Goal: Ask a question: Seek information or help from site administrators or community

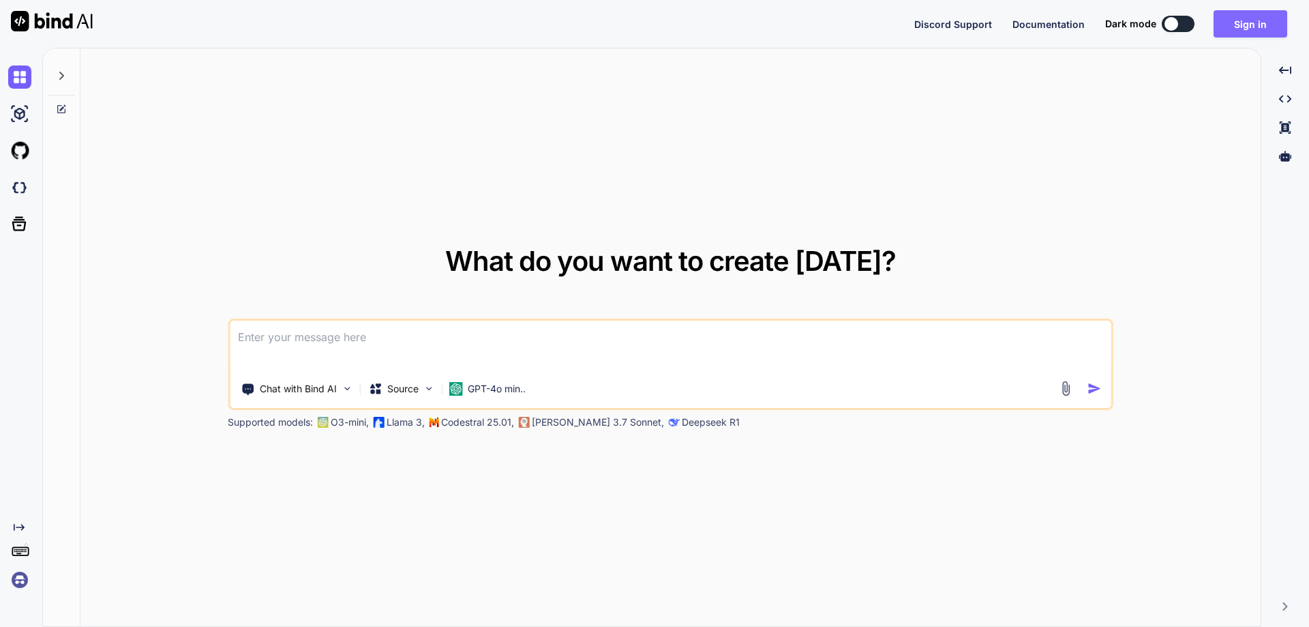
click at [1250, 20] on button "Sign in" at bounding box center [1251, 23] width 74 height 27
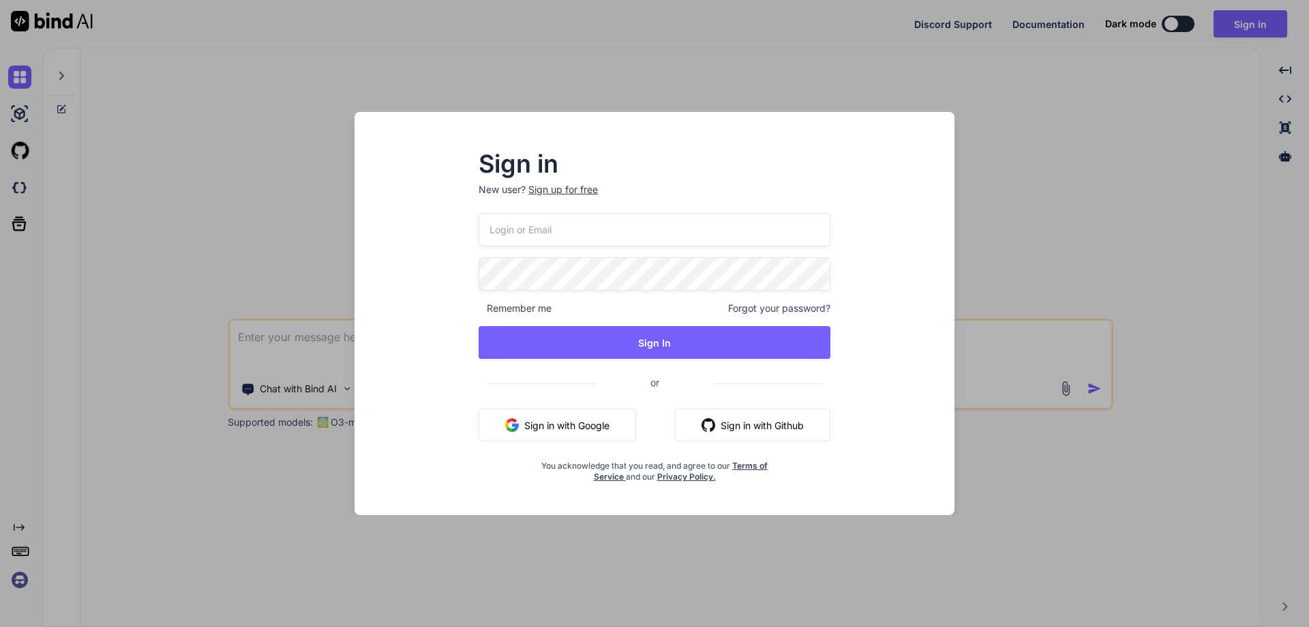
click at [677, 213] on input "email" at bounding box center [655, 229] width 352 height 33
paste input "[EMAIL_ADDRESS][DOMAIN_NAME]"
type input "[EMAIL_ADDRESS][DOMAIN_NAME]"
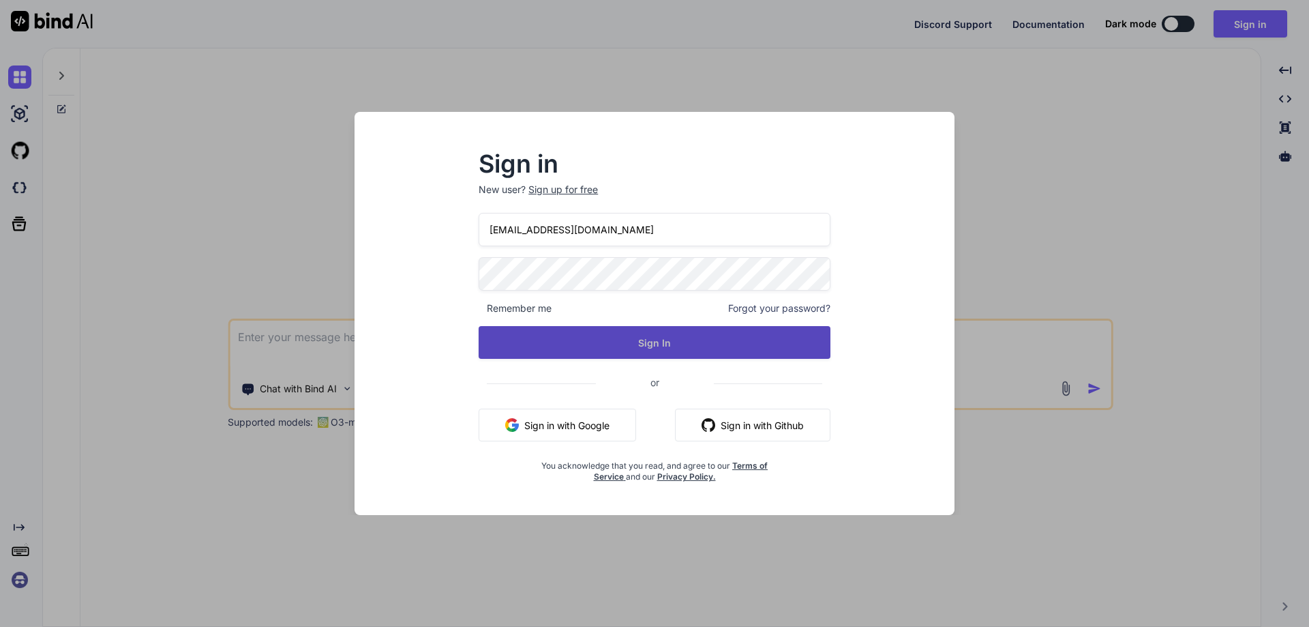
click at [524, 345] on button "Sign In" at bounding box center [655, 342] width 352 height 33
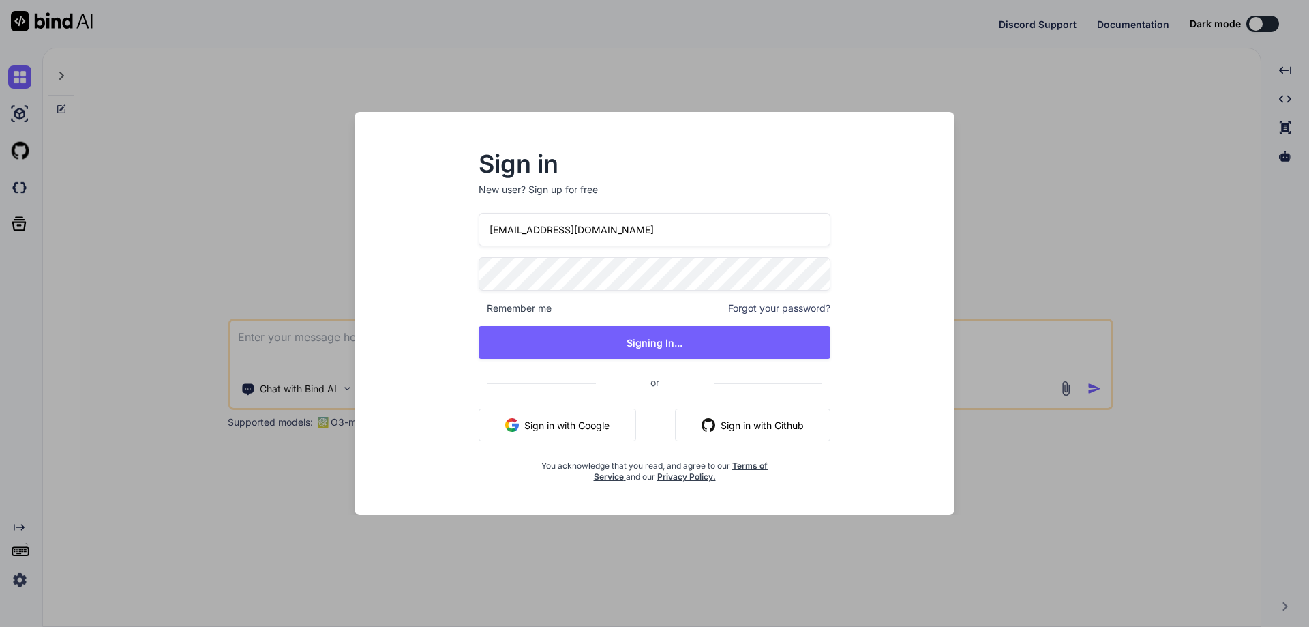
click at [124, 280] on div "Sign in New user? Sign up for free [EMAIL_ADDRESS][DOMAIN_NAME] Remember me For…" at bounding box center [654, 313] width 1309 height 627
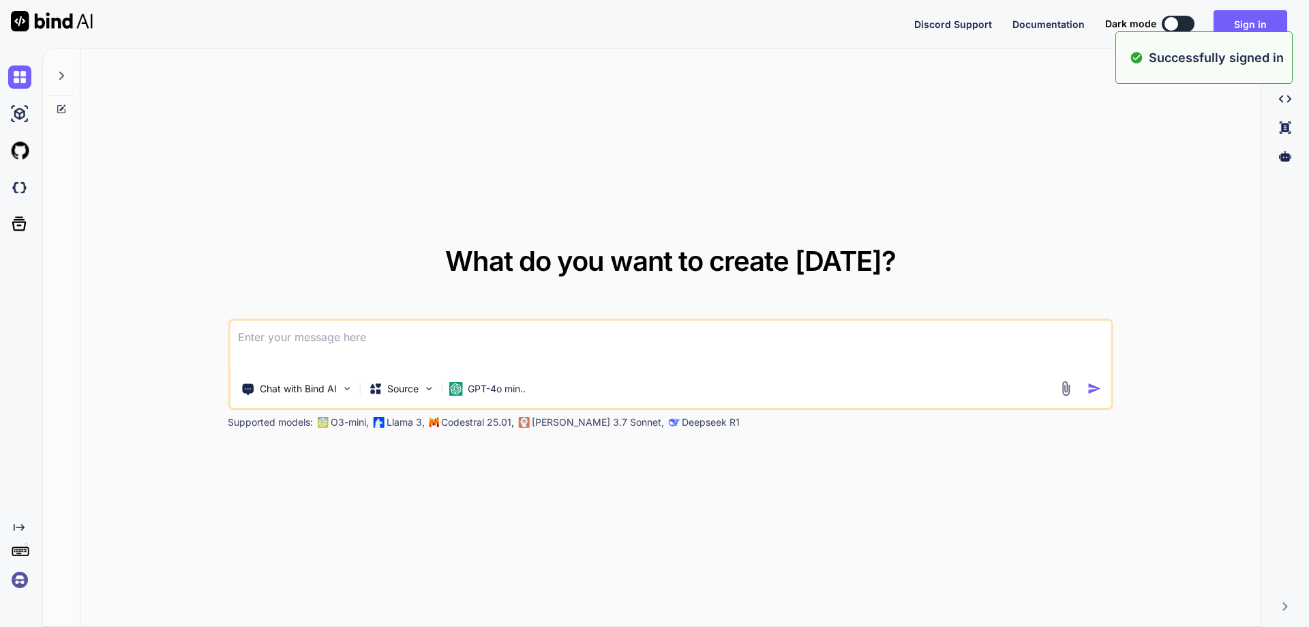
type textarea "x"
click at [1239, 25] on button "Sign in" at bounding box center [1251, 23] width 74 height 27
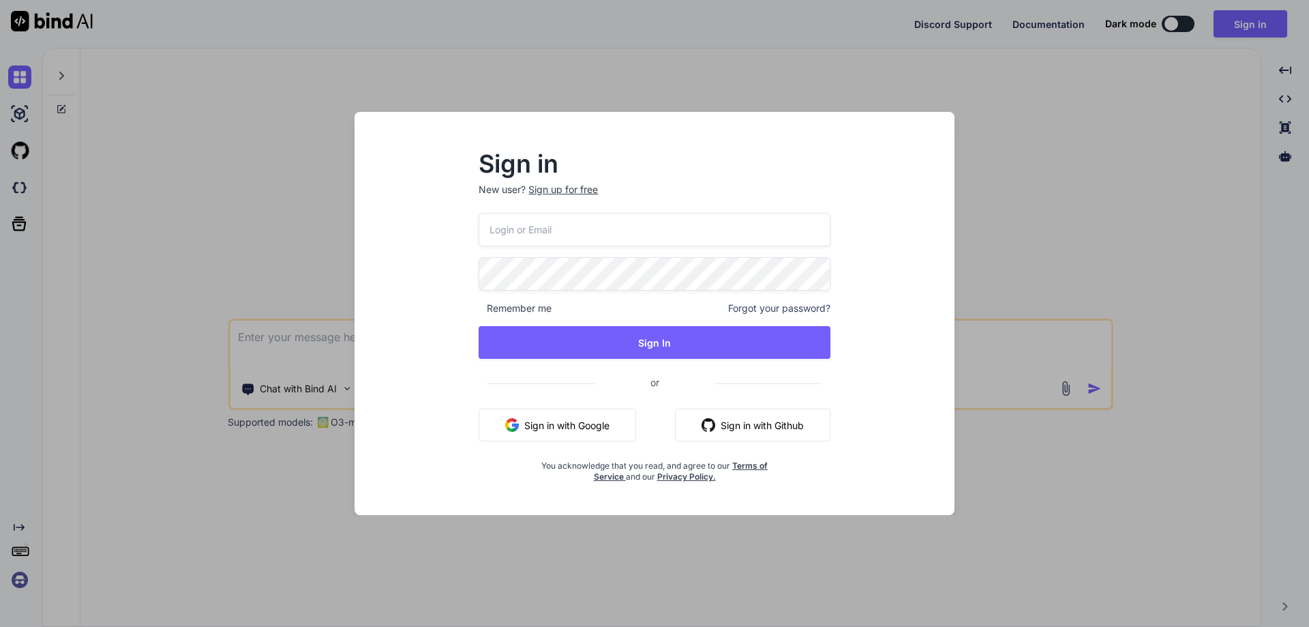
click at [558, 217] on input "email" at bounding box center [655, 229] width 352 height 33
paste input "[EMAIL_ADDRESS][DOMAIN_NAME]"
type input "[EMAIL_ADDRESS][DOMAIN_NAME]"
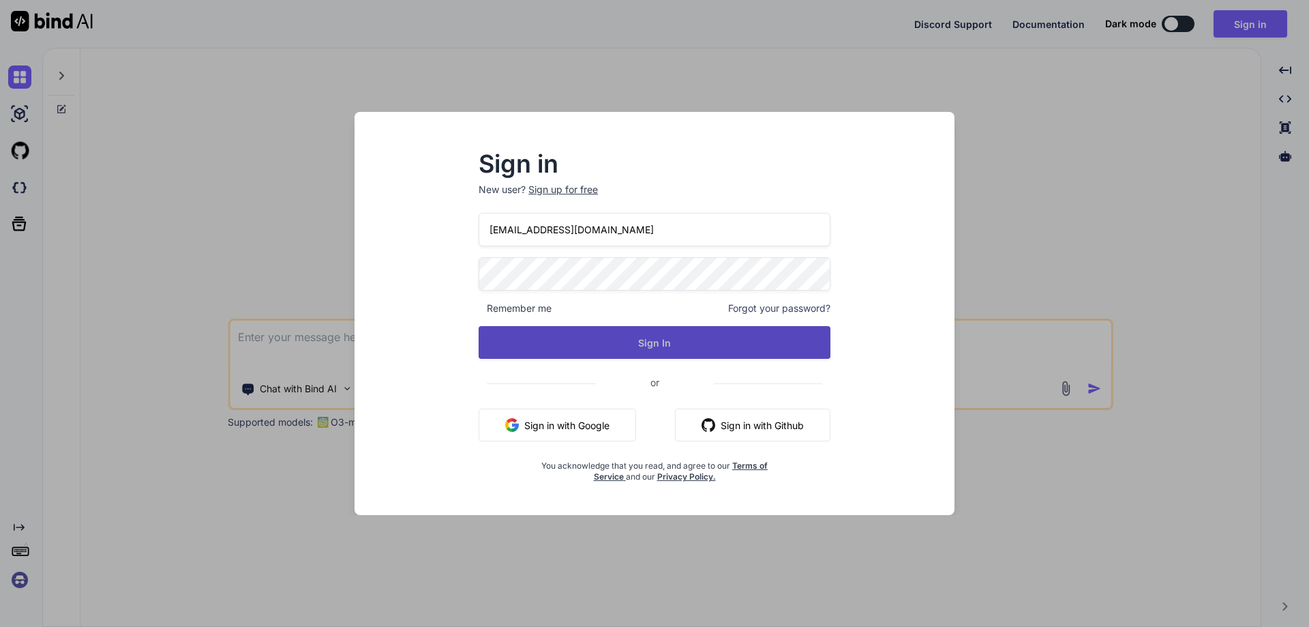
click at [508, 350] on button "Sign In" at bounding box center [655, 342] width 352 height 33
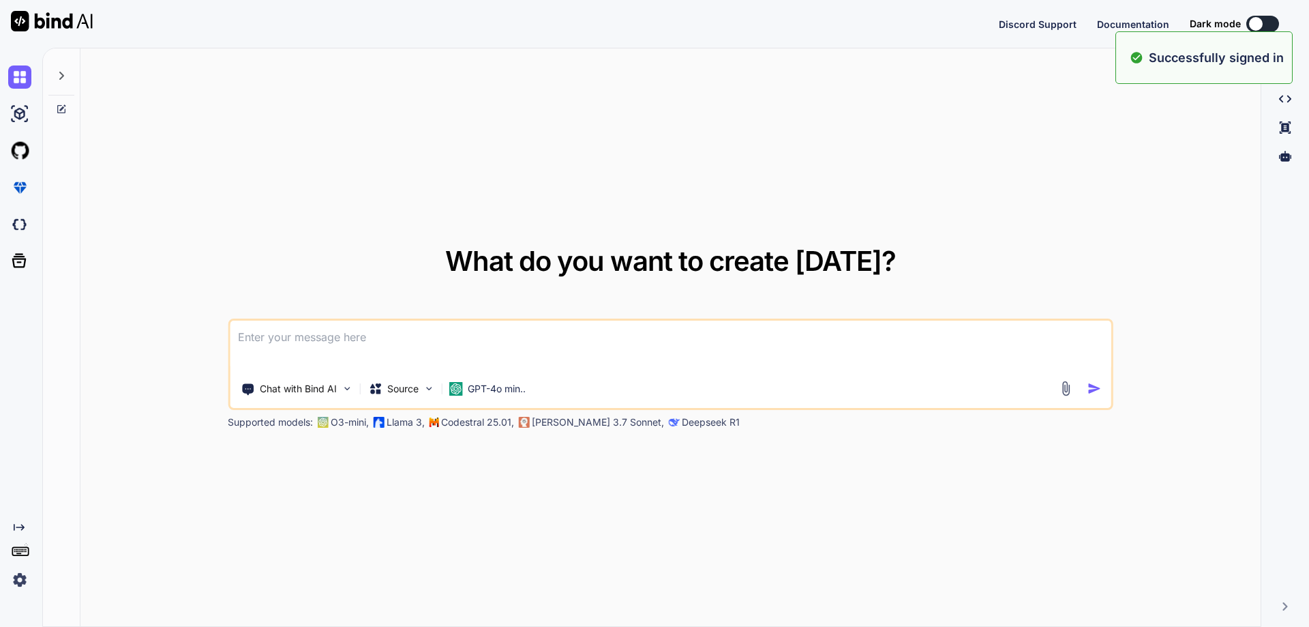
type textarea "x"
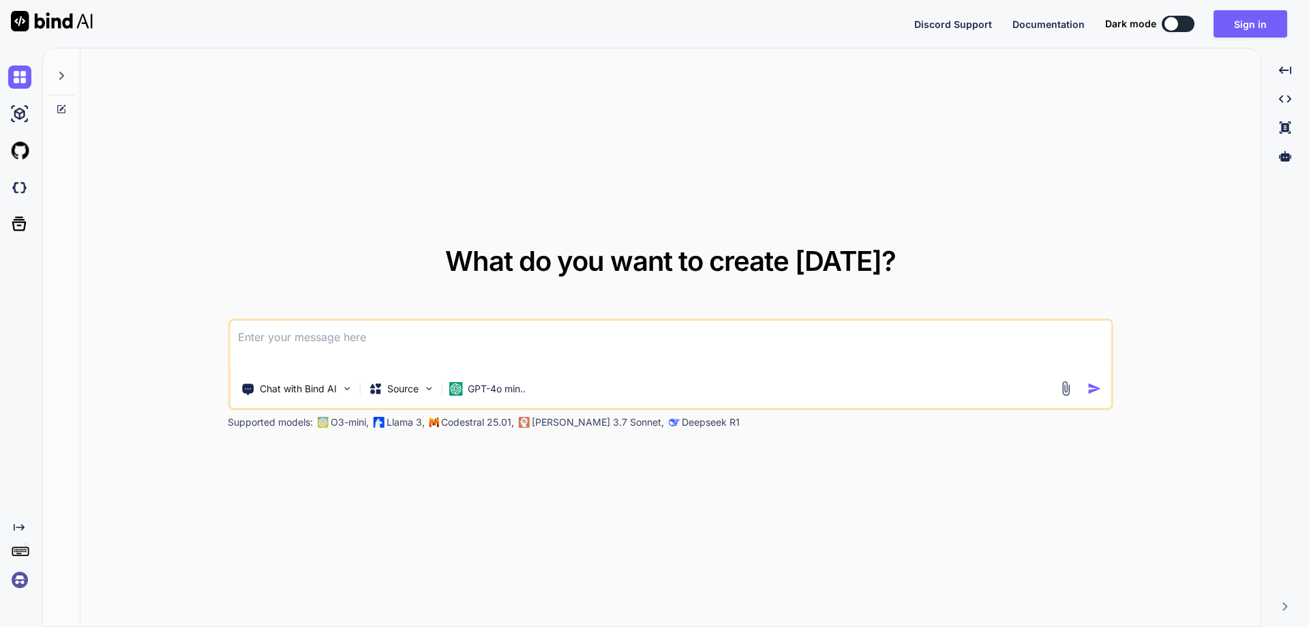
click at [695, 344] on textarea at bounding box center [670, 345] width 881 height 50
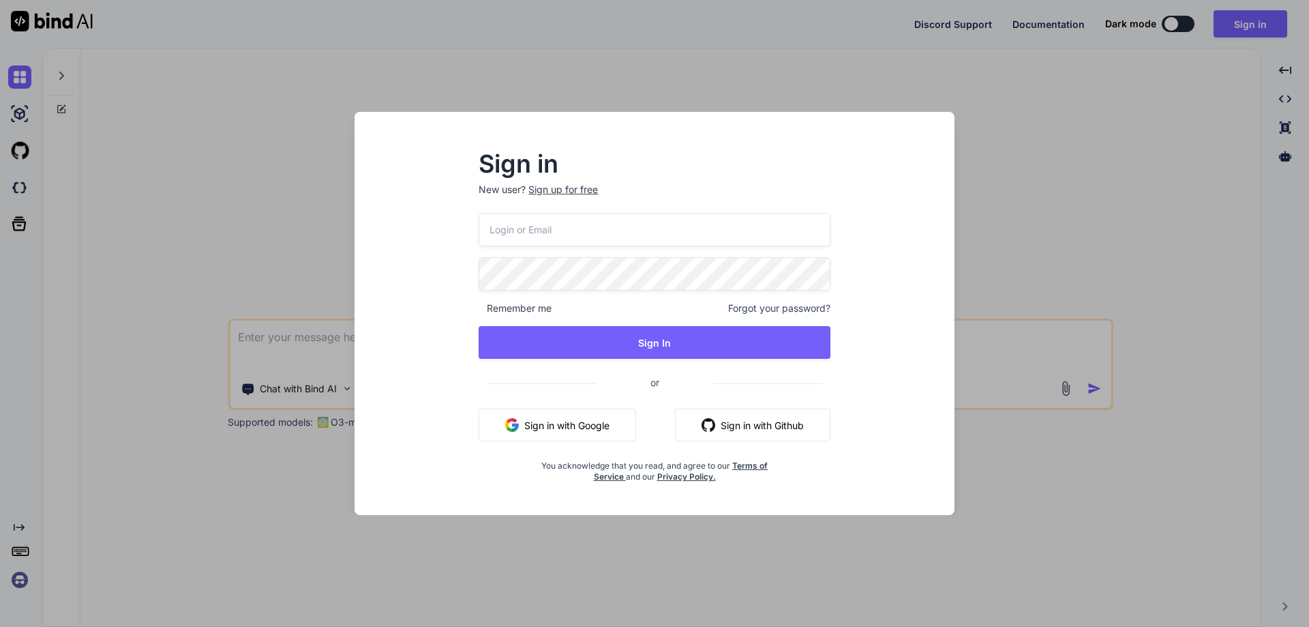
click at [687, 219] on input "email" at bounding box center [655, 229] width 352 height 33
paste input "Chetu@123"
type input "Chetu@123"
drag, startPoint x: 654, startPoint y: 224, endPoint x: 435, endPoint y: 232, distance: 219.0
click at [435, 232] on div "Sign in New user? Sign up for free Chetu@123 Remember me Forgot your password? …" at bounding box center [654, 325] width 578 height 378
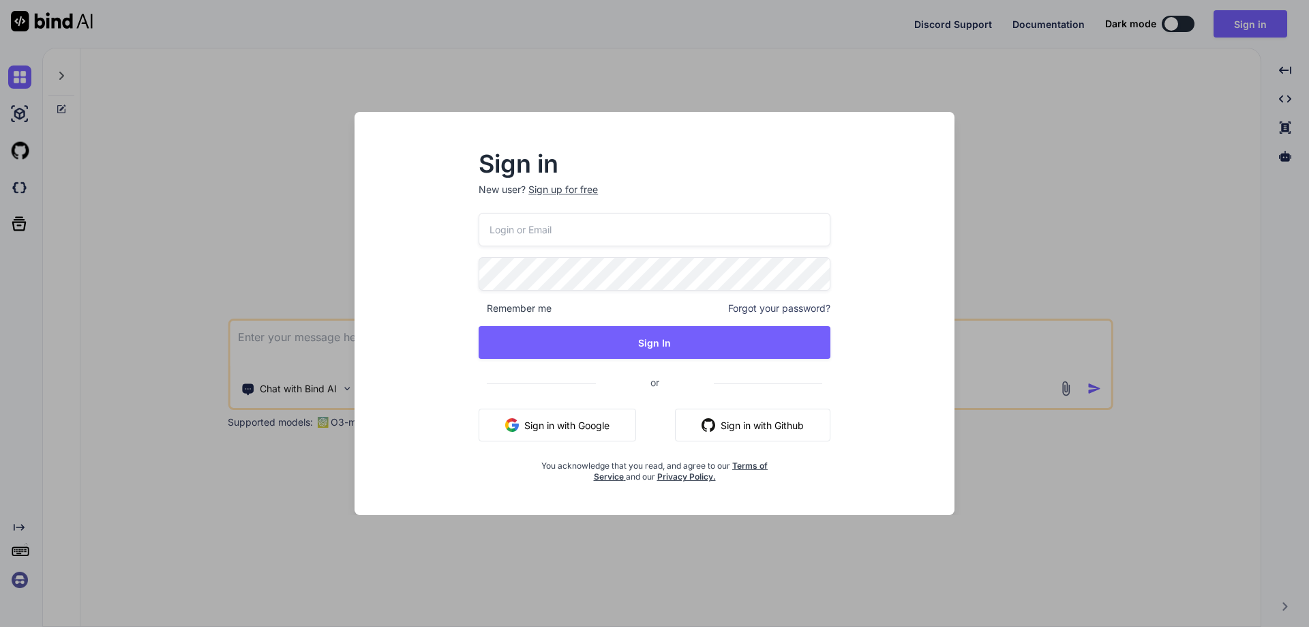
click at [495, 265] on div "Remember me Forgot your password? Sign In or Sign in with Google Sign in with G…" at bounding box center [655, 347] width 352 height 269
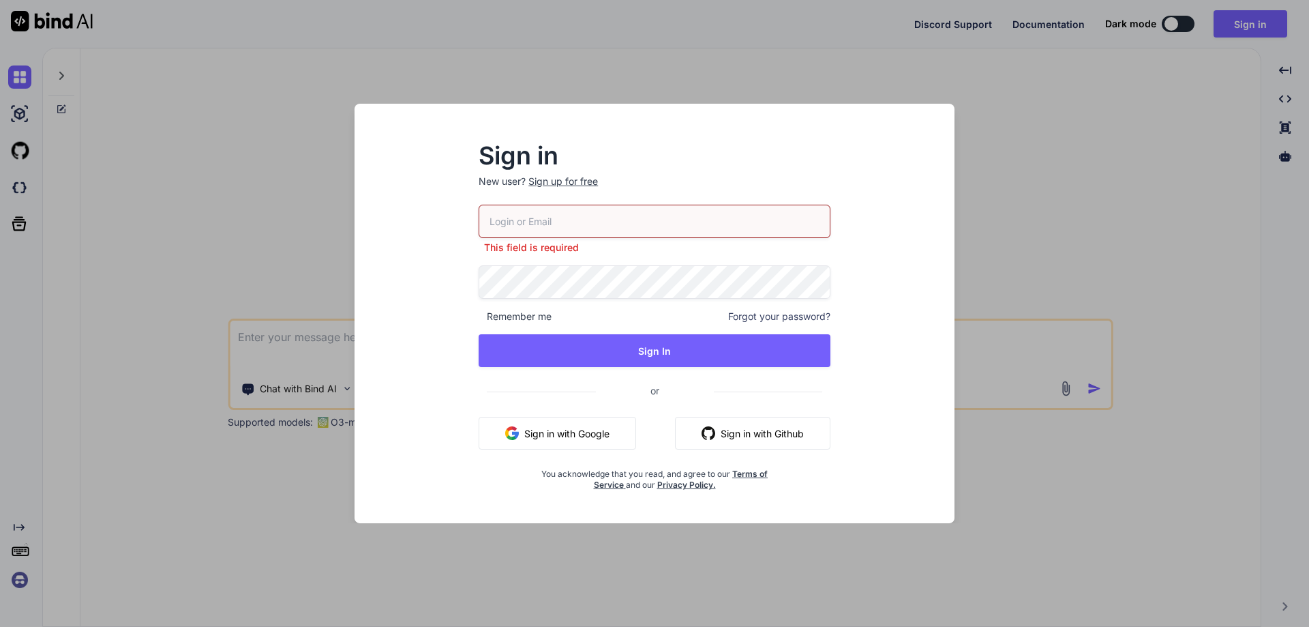
click at [535, 216] on input "email" at bounding box center [655, 221] width 352 height 33
paste input "[EMAIL_ADDRESS][DOMAIN_NAME]"
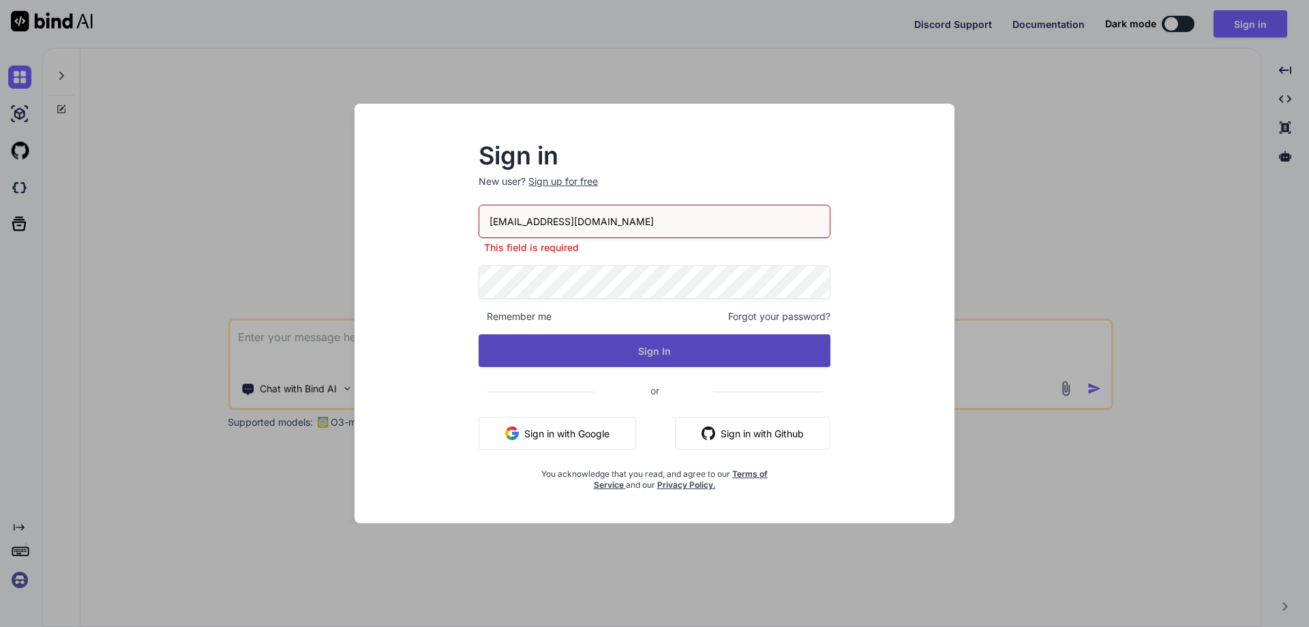
type input "[EMAIL_ADDRESS][DOMAIN_NAME]"
click at [657, 355] on button "Sign In" at bounding box center [655, 350] width 352 height 33
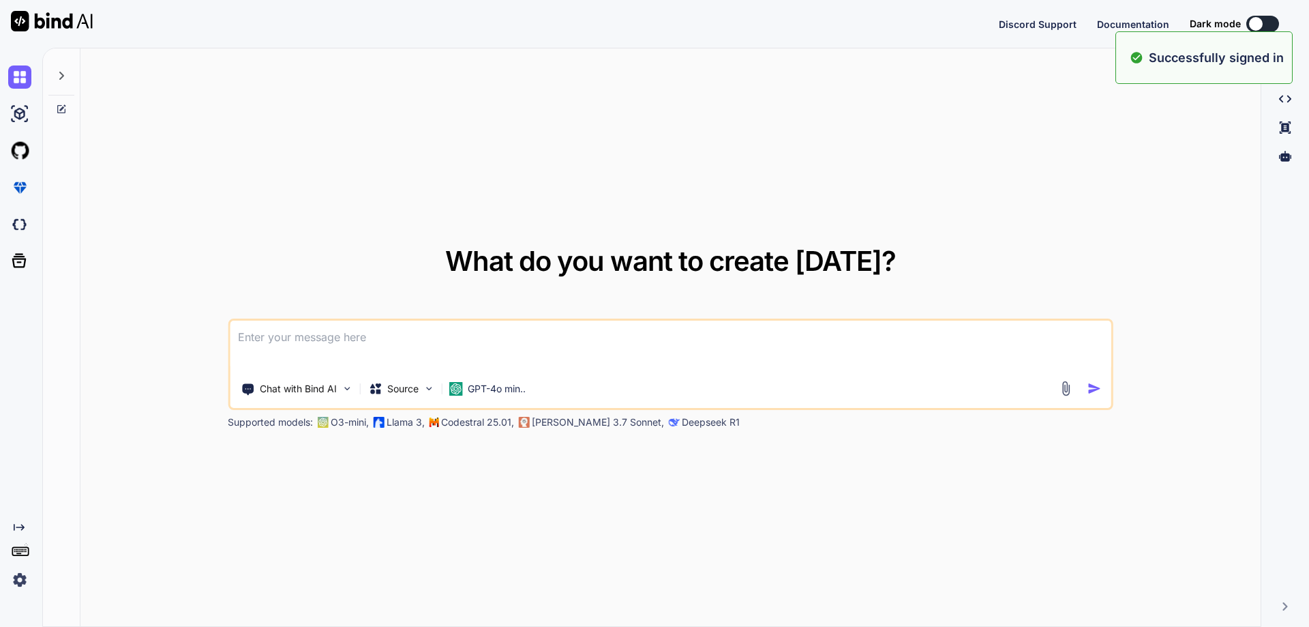
type textarea "x"
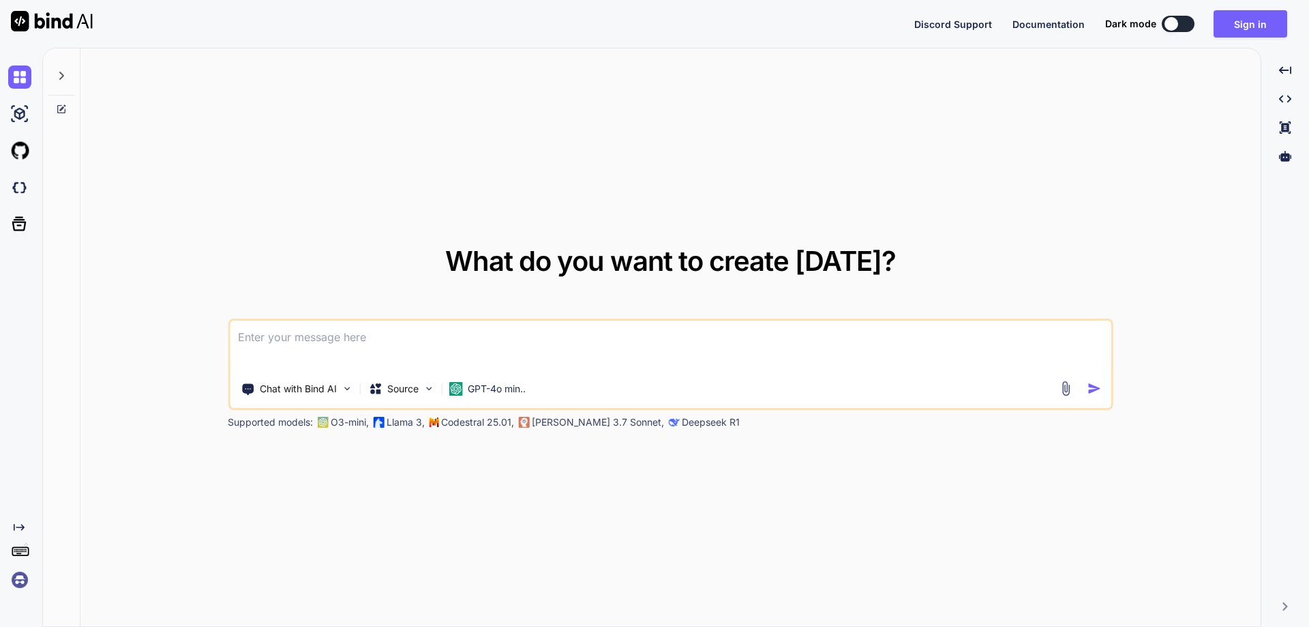
click at [641, 359] on textarea at bounding box center [670, 345] width 881 height 50
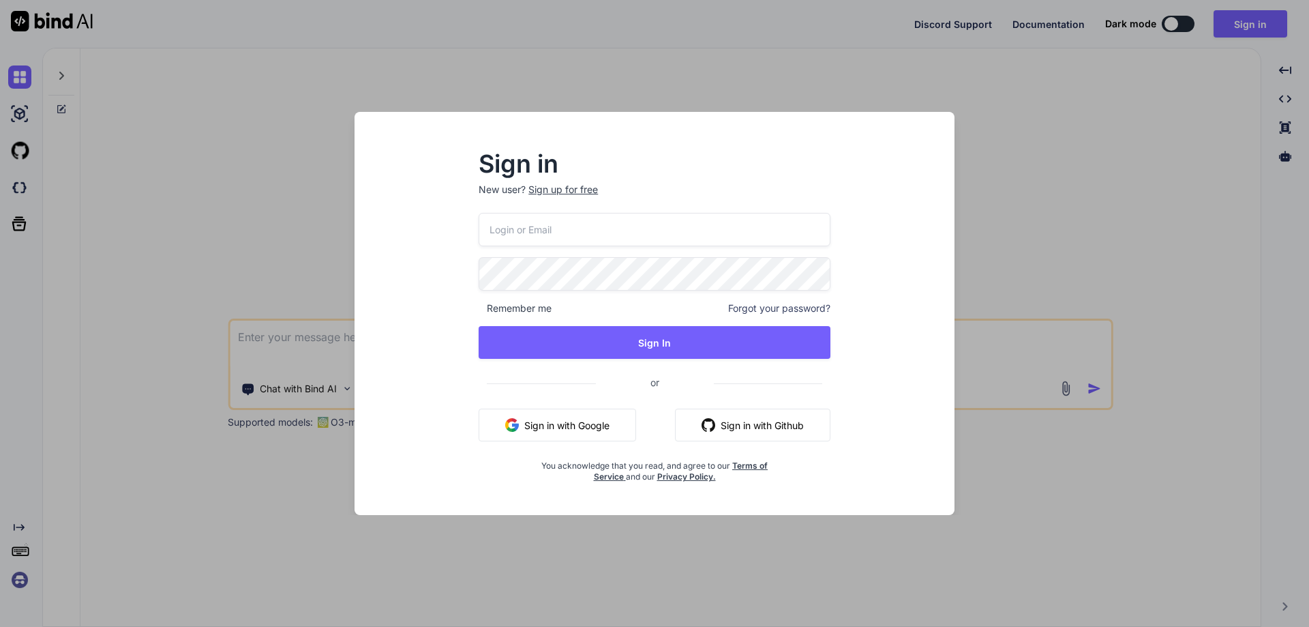
click at [612, 228] on input "email" at bounding box center [655, 229] width 352 height 33
paste input "[EMAIL_ADDRESS][DOMAIN_NAME]"
type input "[EMAIL_ADDRESS][DOMAIN_NAME]"
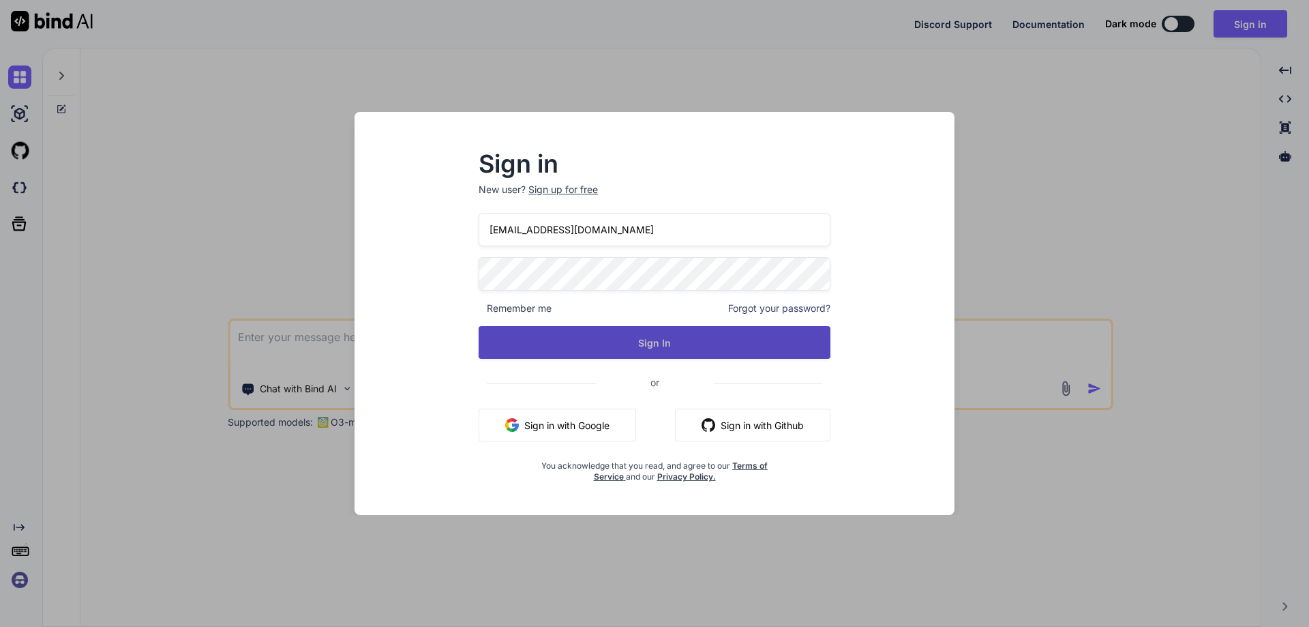
click at [512, 342] on button "Sign In" at bounding box center [655, 342] width 352 height 33
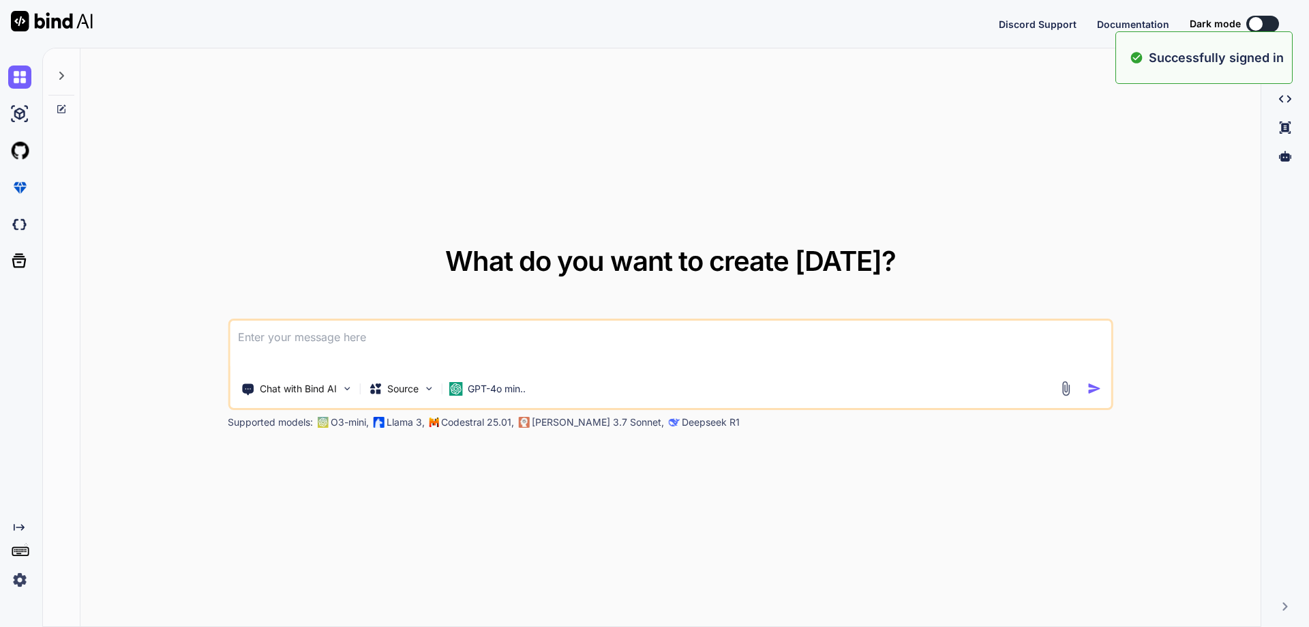
type textarea "x"
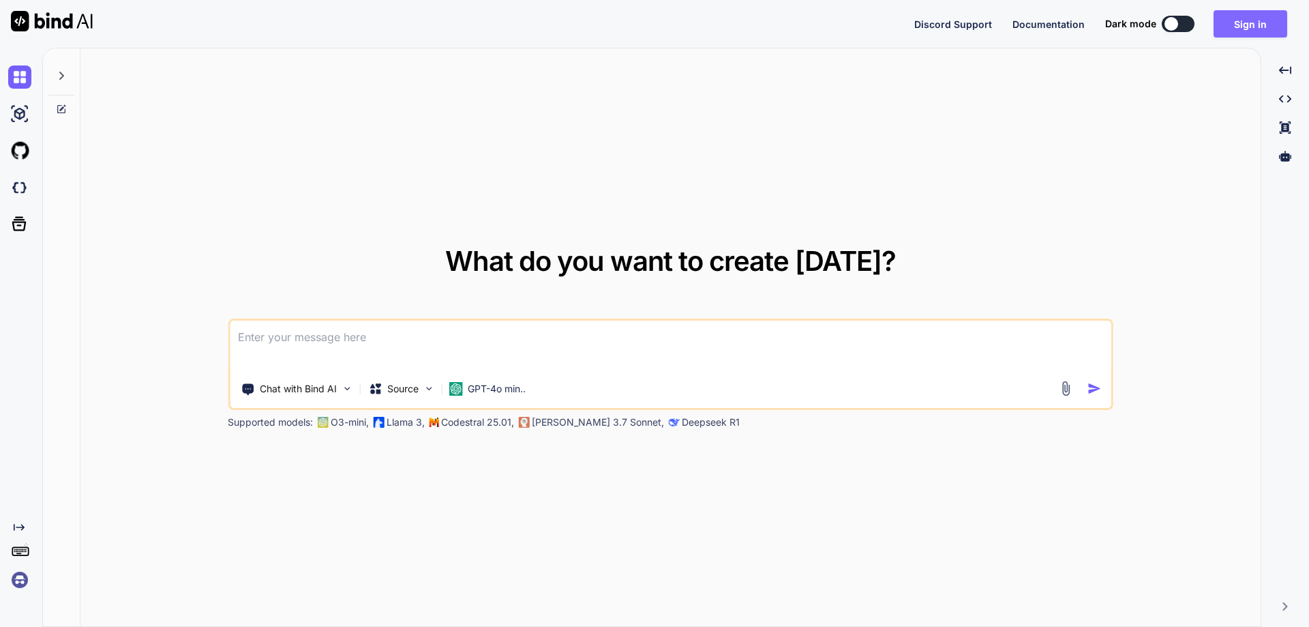
click at [1234, 22] on button "Sign in" at bounding box center [1251, 23] width 74 height 27
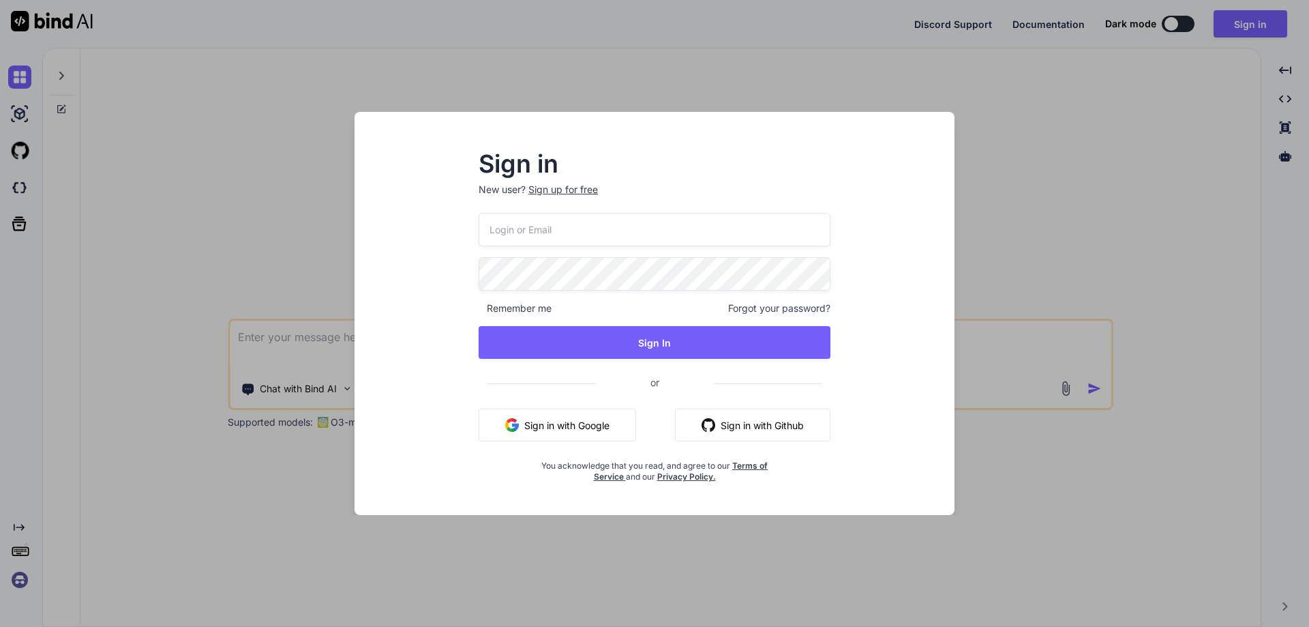
click at [547, 221] on input "email" at bounding box center [655, 229] width 352 height 33
paste input "[EMAIL_ADDRESS][DOMAIN_NAME]"
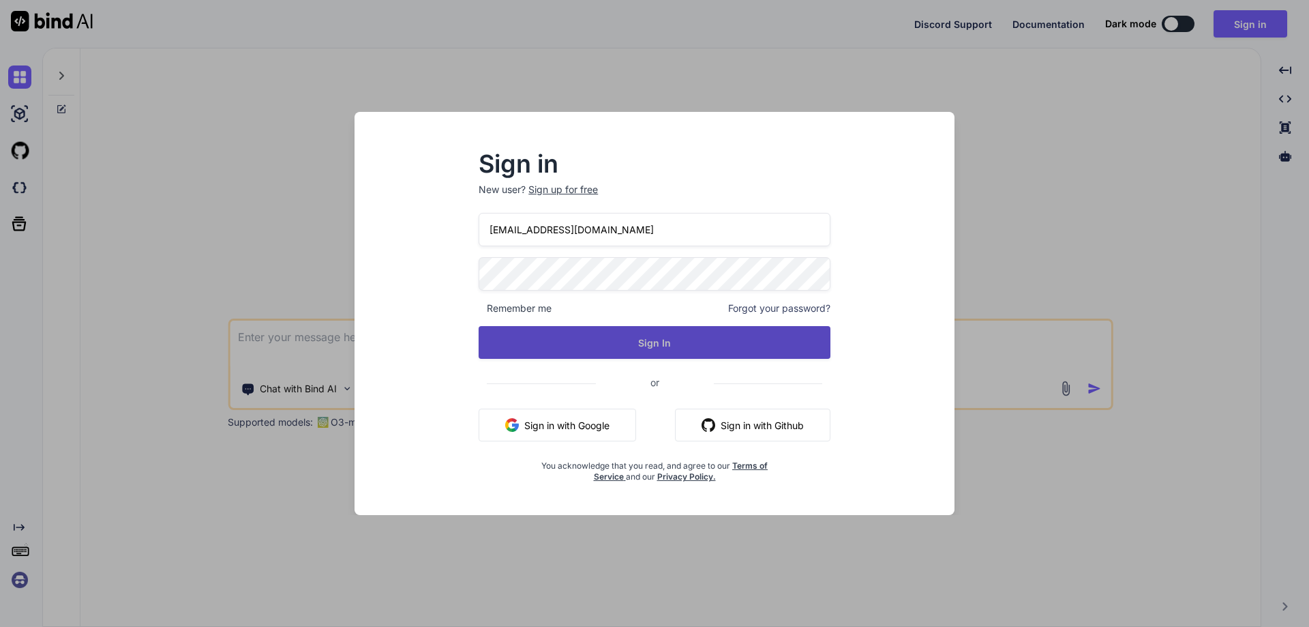
type input "[EMAIL_ADDRESS][DOMAIN_NAME]"
click at [510, 340] on button "Sign In" at bounding box center [655, 342] width 352 height 33
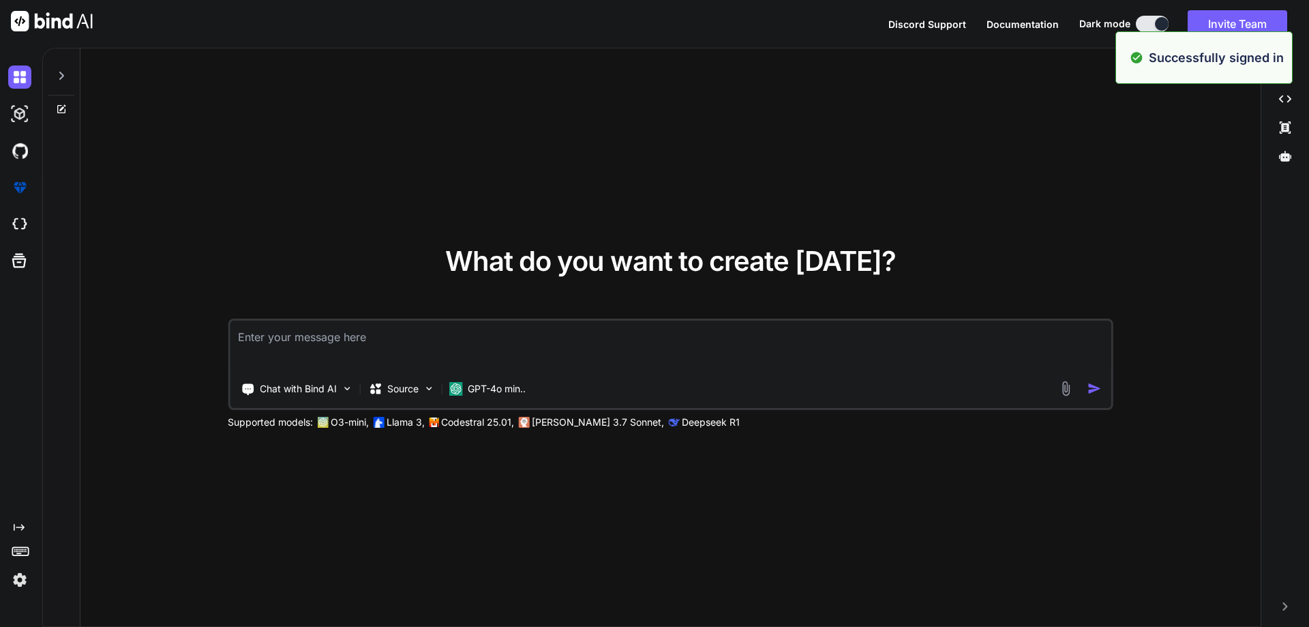
type textarea "x"
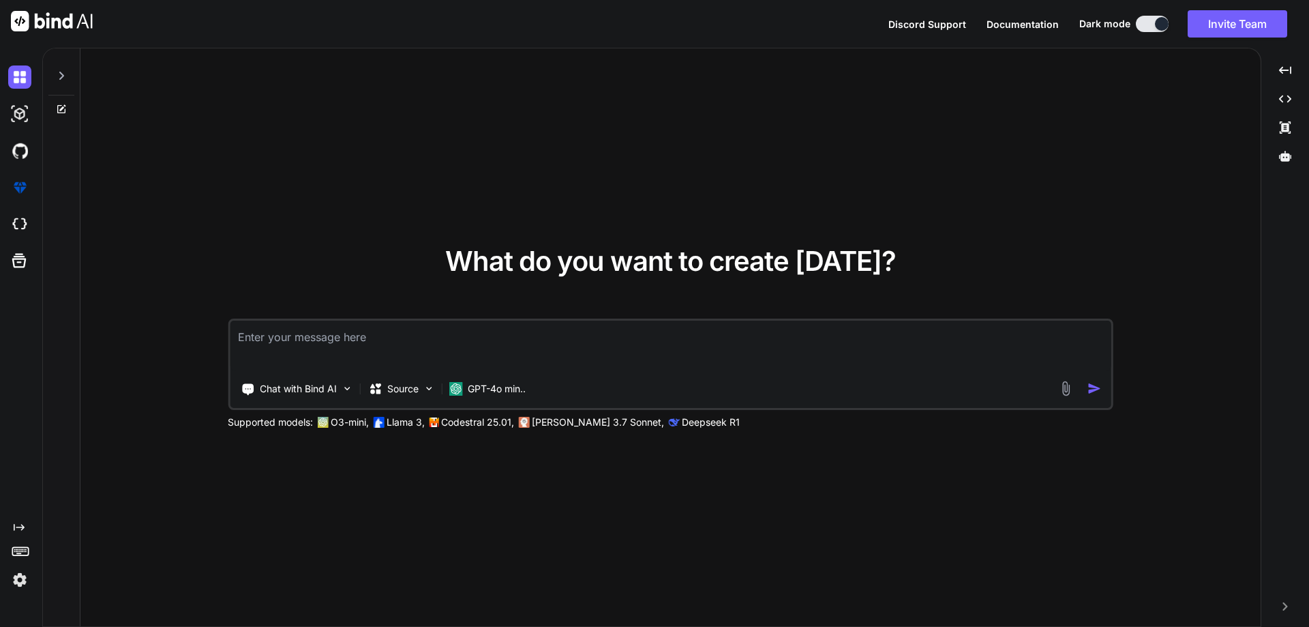
click at [282, 352] on textarea at bounding box center [670, 345] width 881 height 50
paste textarea "@using InfraredIV.Core.WebRequestModel @model UserRegistration @{ Layout = "~/V…"
type textarea "@using InfraredIV.Core.WebRequestModel @model UserRegistration @{ Layout = "~/V…"
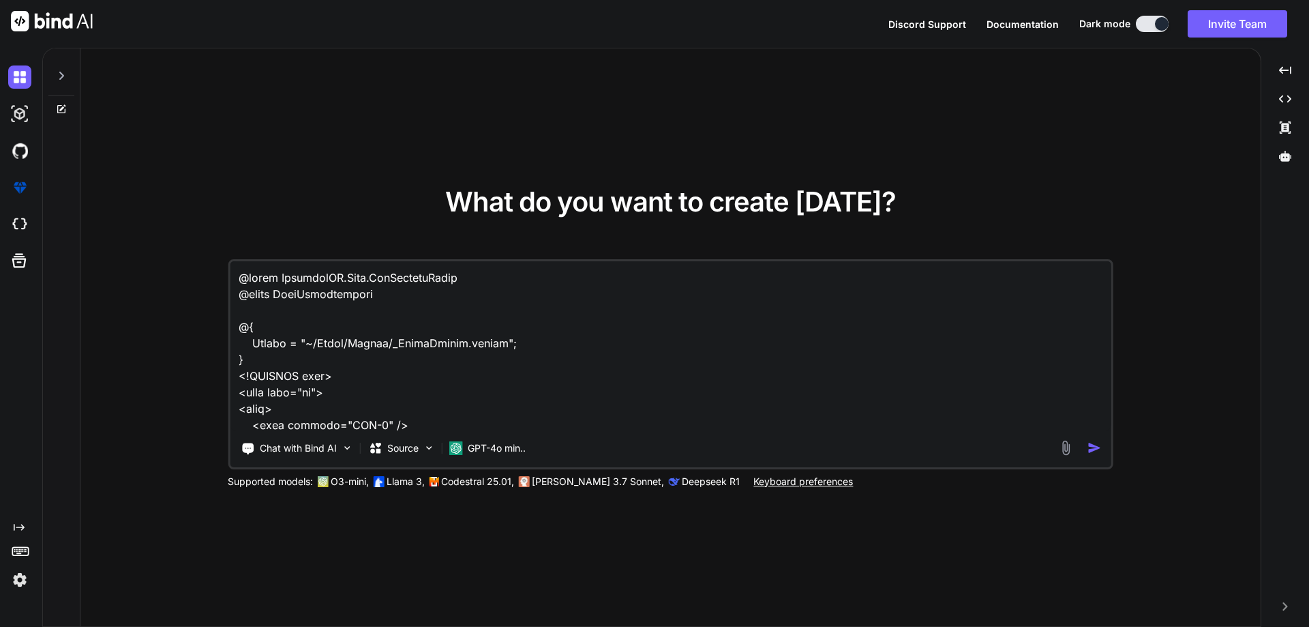
scroll to position [9001, 0]
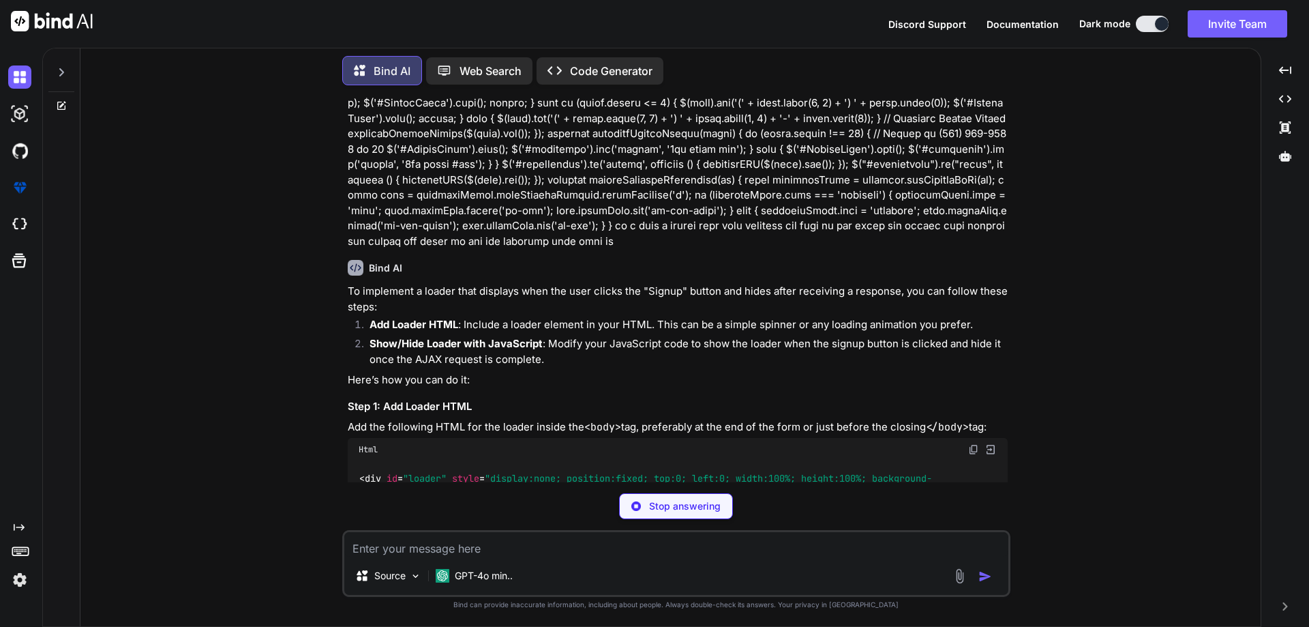
scroll to position [1758, 0]
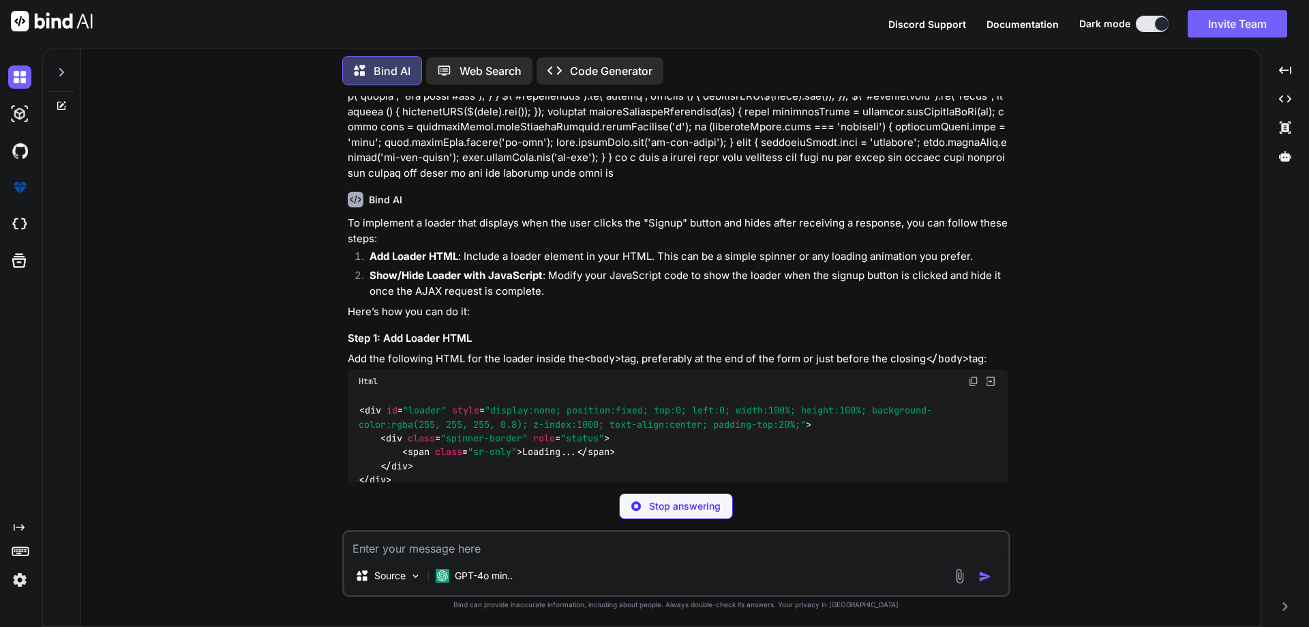
click at [968, 376] on img at bounding box center [973, 381] width 11 height 11
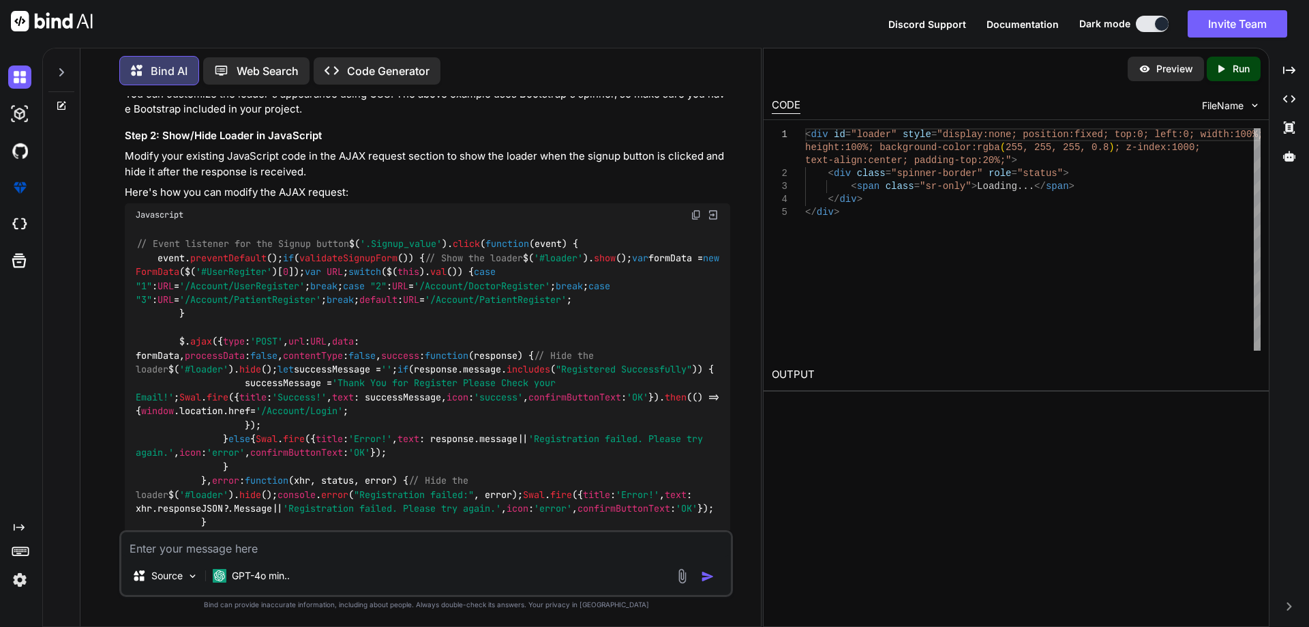
scroll to position [2372, 0]
drag, startPoint x: 173, startPoint y: 251, endPoint x: 359, endPoint y: 251, distance: 186.1
click at [359, 251] on div "// Event listener for the Signup button $( '.Signup_value' ). click ( function …" at bounding box center [427, 402] width 605 height 355
copy code "$( '#loader' ). show ();"
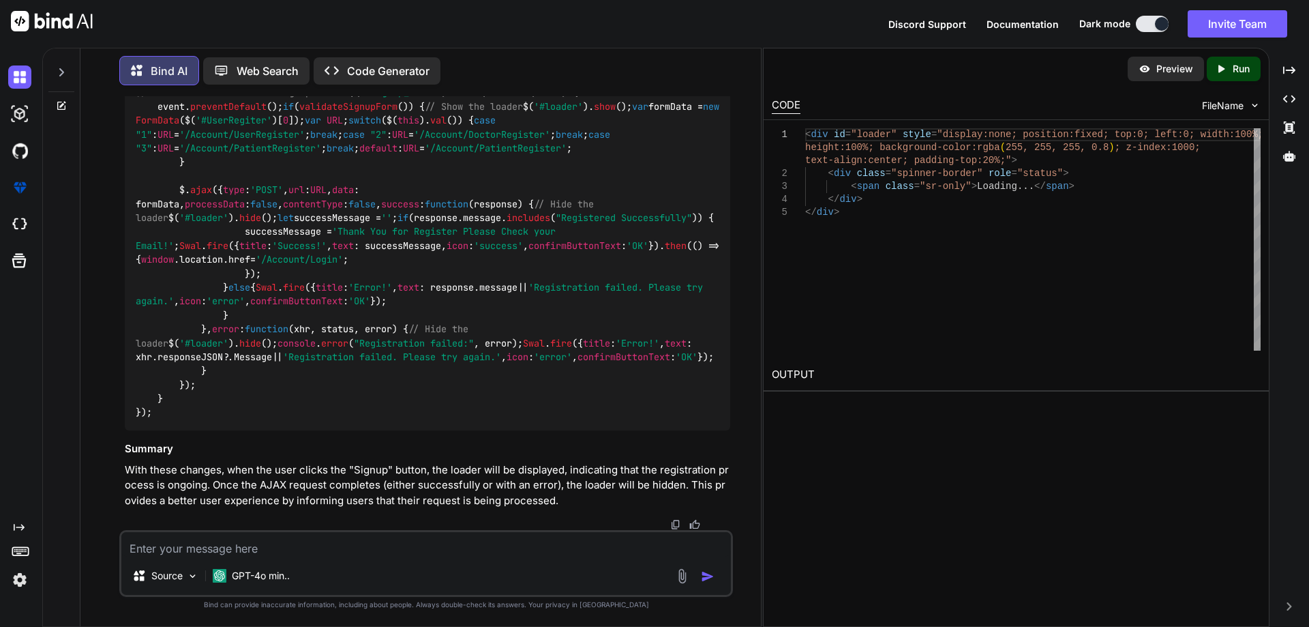
scroll to position [2745, 0]
drag, startPoint x: 219, startPoint y: 253, endPoint x: 364, endPoint y: 247, distance: 145.3
click at [364, 247] on div "// Event listener for the Signup button $( '.Signup_value' ). click ( function …" at bounding box center [427, 252] width 605 height 355
copy code "$( '#loader' ). hide ();"
click at [283, 546] on textarea at bounding box center [425, 544] width 609 height 25
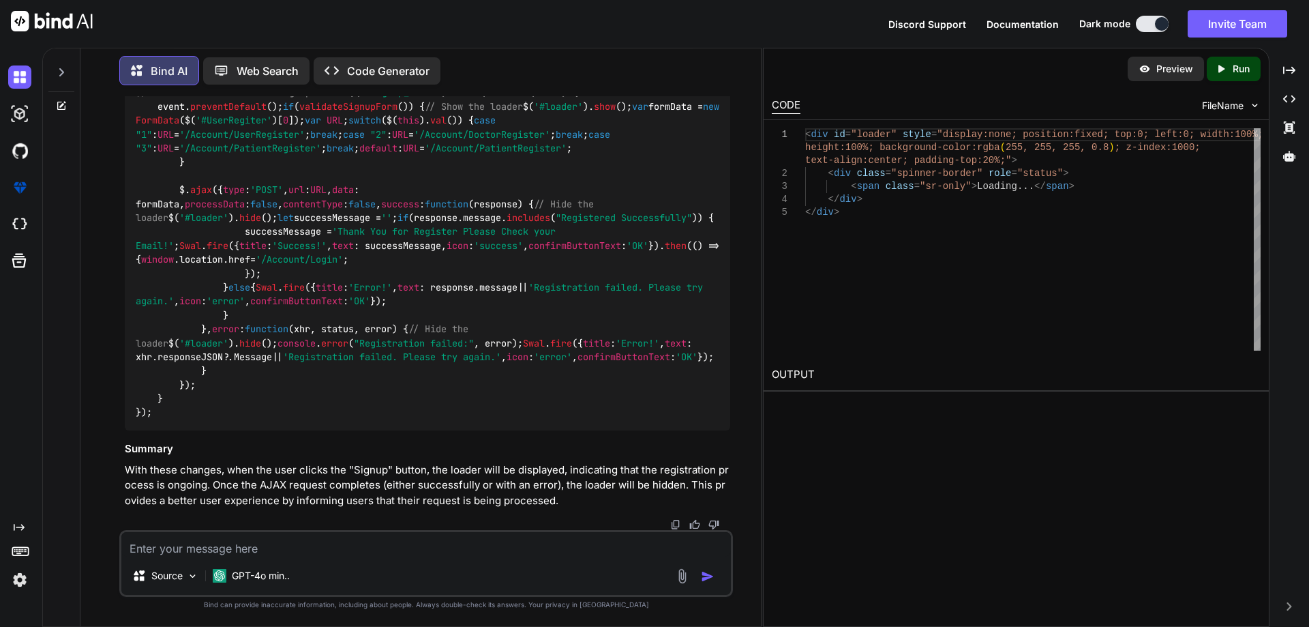
type textarea "x"
type textarea "c"
type textarea "x"
type textarea "co"
type textarea "x"
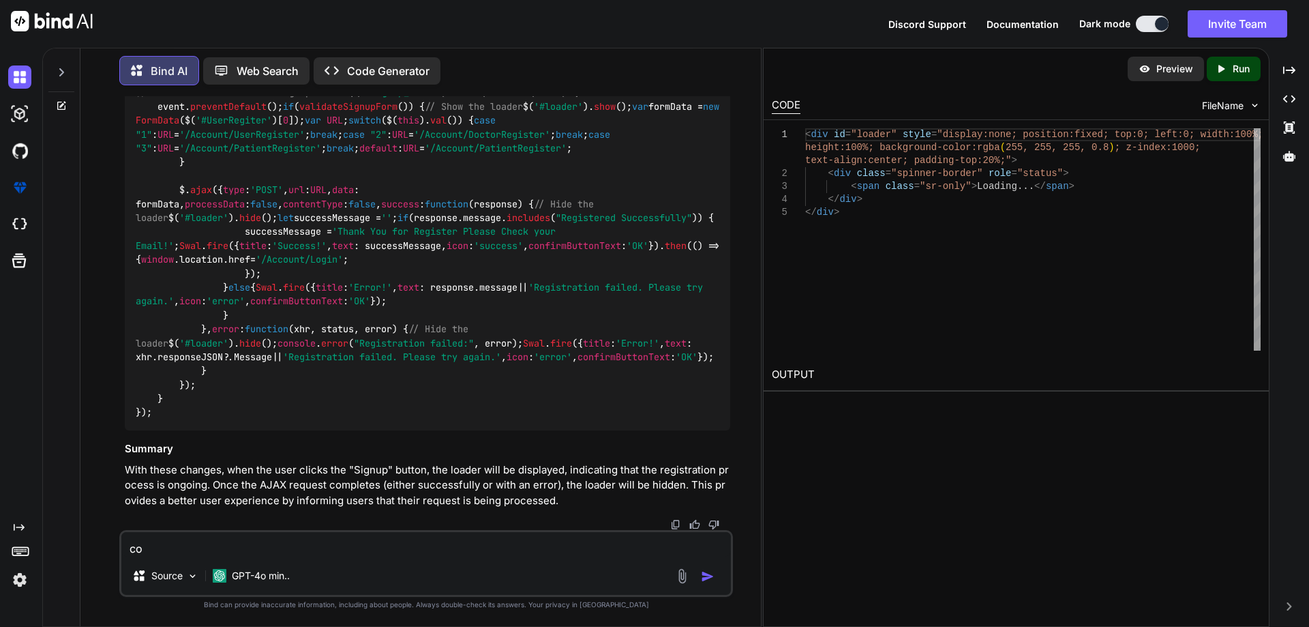
type textarea "cou"
type textarea "x"
type textarea "coul"
type textarea "x"
type textarea "could"
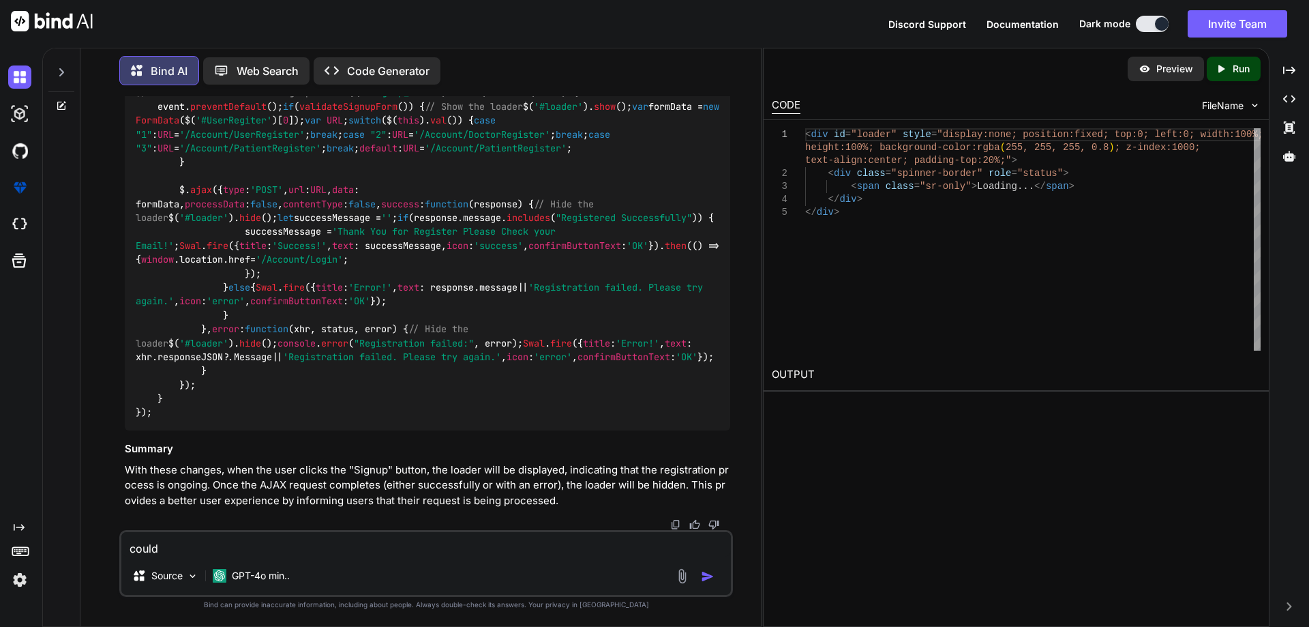
type textarea "x"
type textarea "could"
type textarea "x"
type textarea "could y"
type textarea "x"
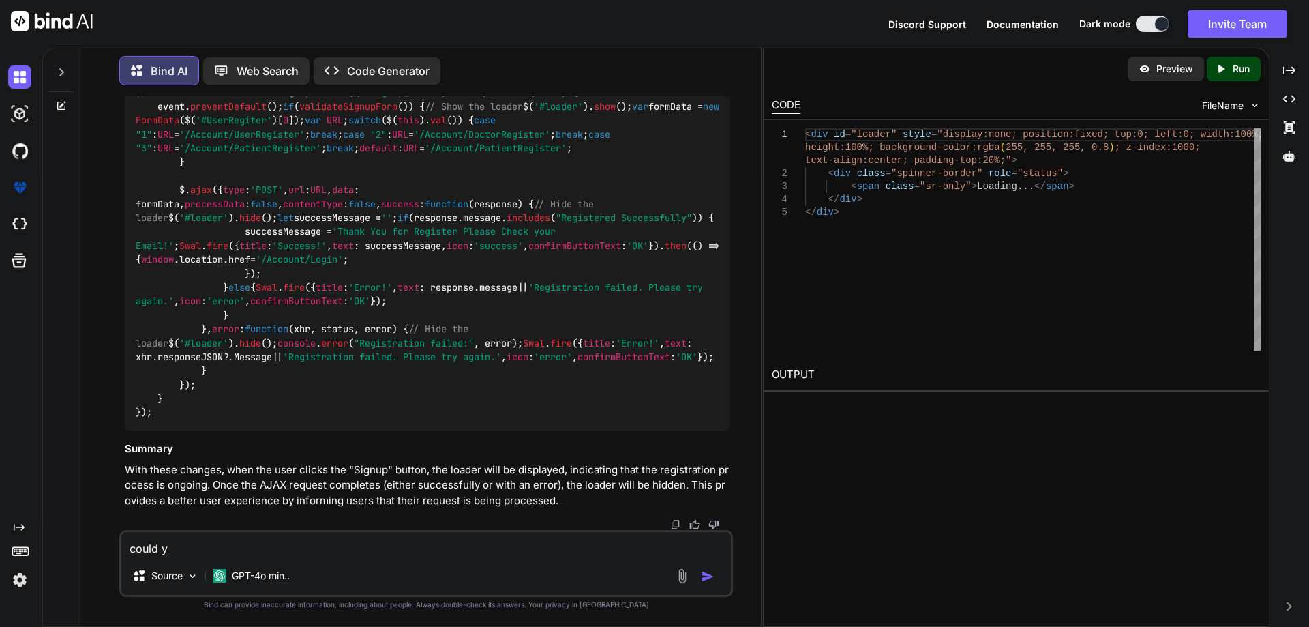
type textarea "could yo"
type textarea "x"
type textarea "could you"
type textarea "x"
type textarea "could you"
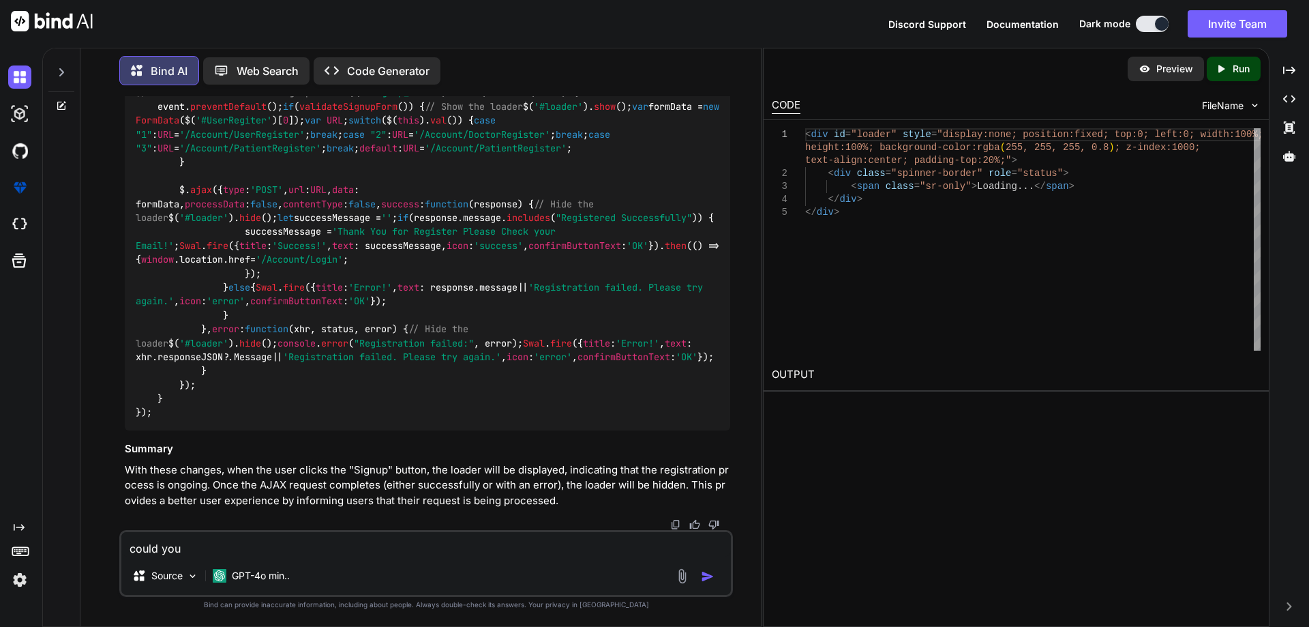
type textarea "x"
type textarea "could you p"
type textarea "x"
type textarea "could you pr"
type textarea "x"
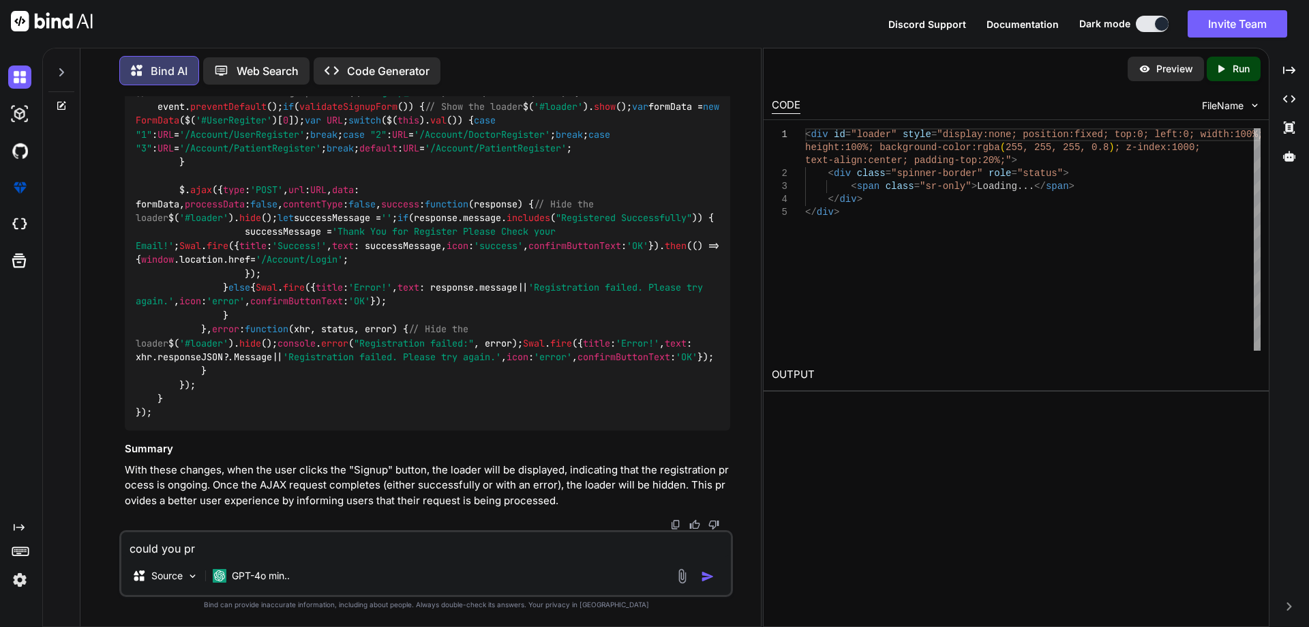
type textarea "could you pro"
type textarea "x"
type textarea "could you prov"
type textarea "x"
type textarea "could you provi"
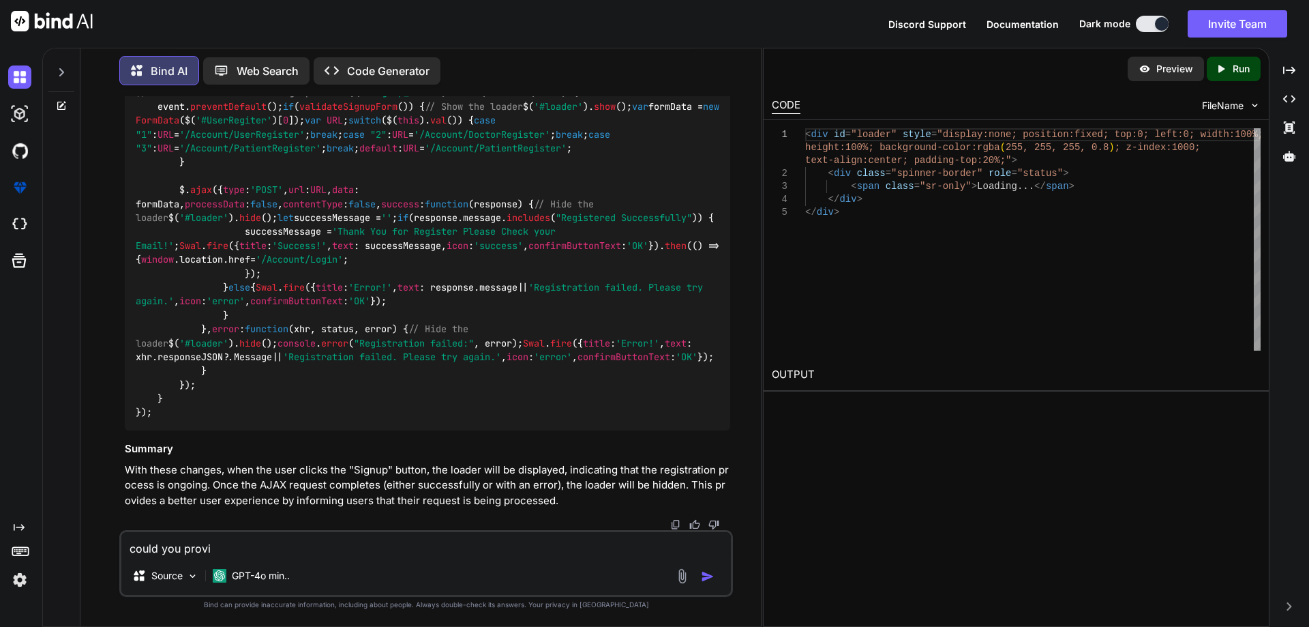
type textarea "x"
type textarea "could you provid"
type textarea "x"
type textarea "could you provide"
type textarea "x"
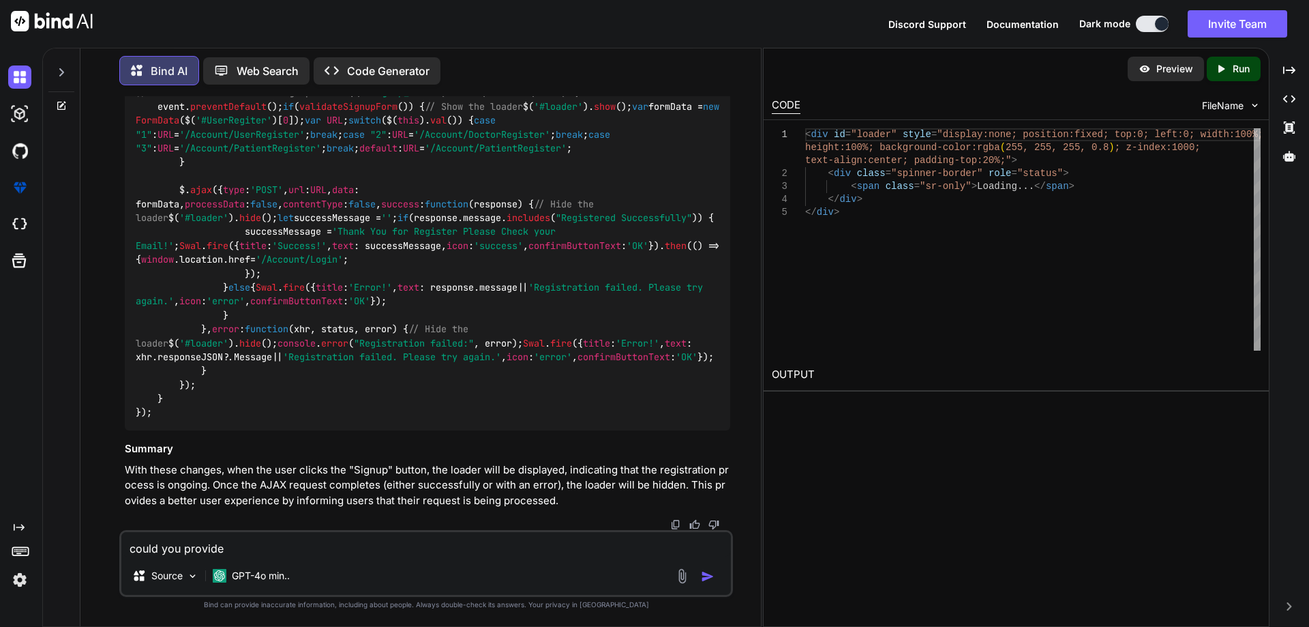
type textarea "could you provide"
type textarea "x"
type textarea "could you provide l"
type textarea "x"
type textarea "could you provide lo"
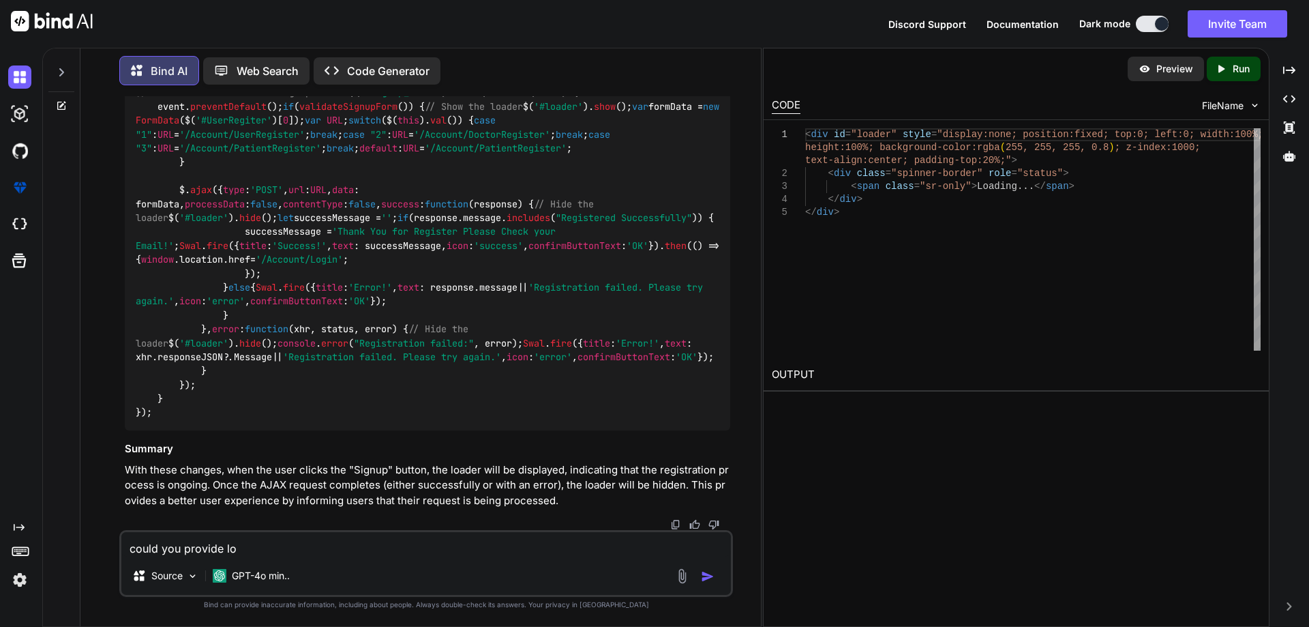
type textarea "x"
type textarea "could you provide loa"
type textarea "x"
type textarea "could you provide load"
type textarea "x"
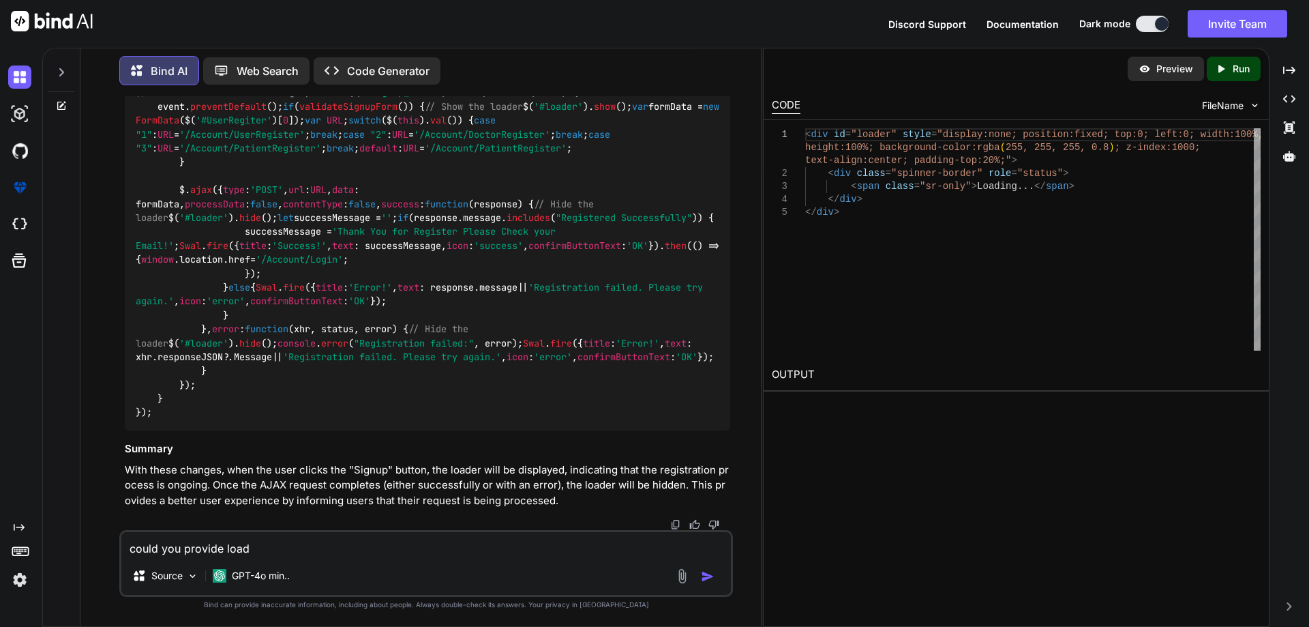
type textarea "could you provide loade"
type textarea "x"
type textarea "could you provide loader"
type textarea "x"
type textarea "could you provide loader"
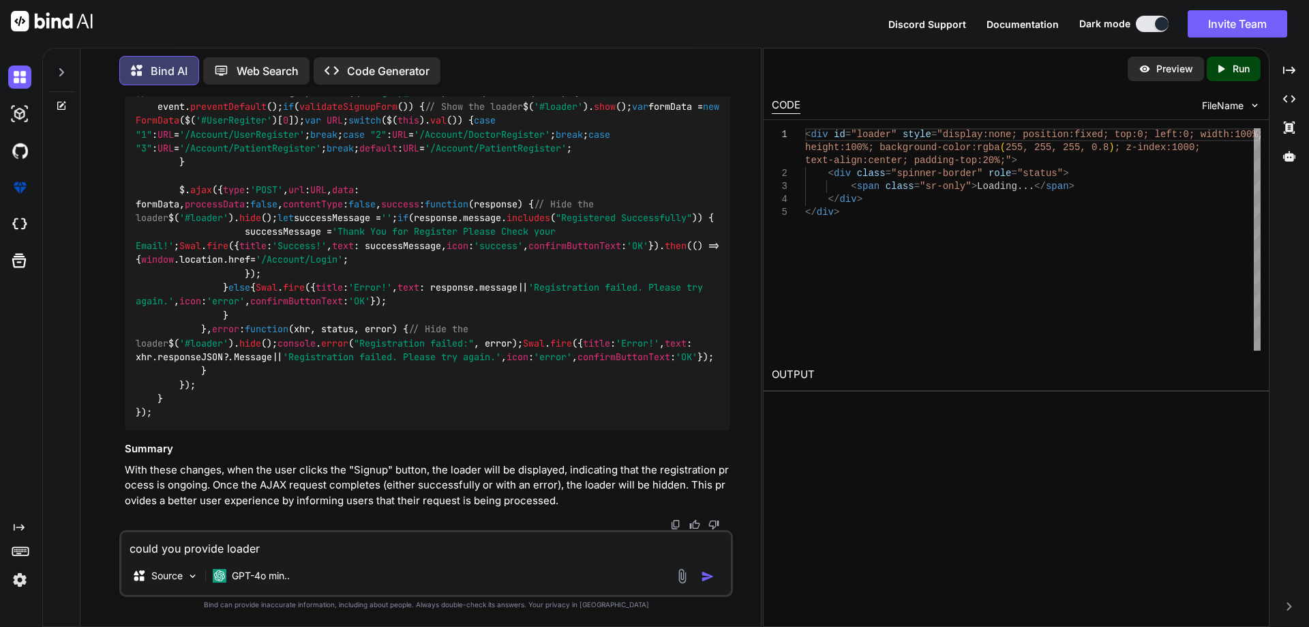
type textarea "x"
type textarea "could you provide loader i"
type textarea "x"
type textarea "could you provide loader im"
type textarea "x"
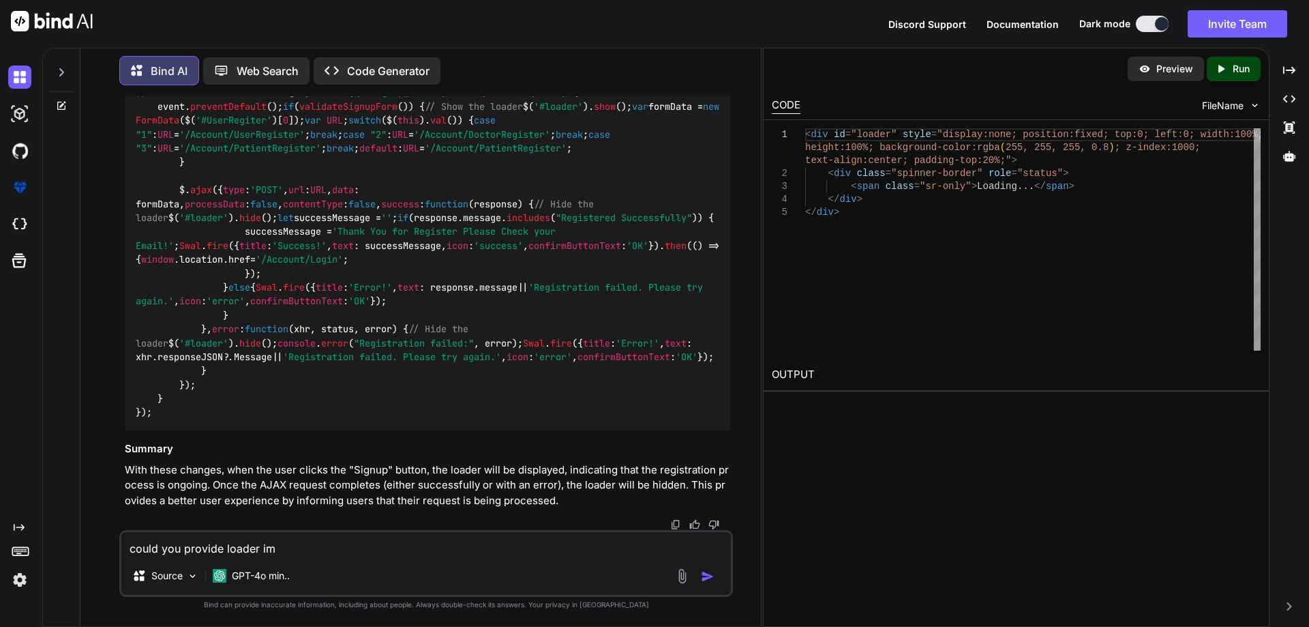
type textarea "could you provide loader ima"
type textarea "x"
type textarea "could you provide loader imag"
type textarea "x"
type textarea "could you provide loader image"
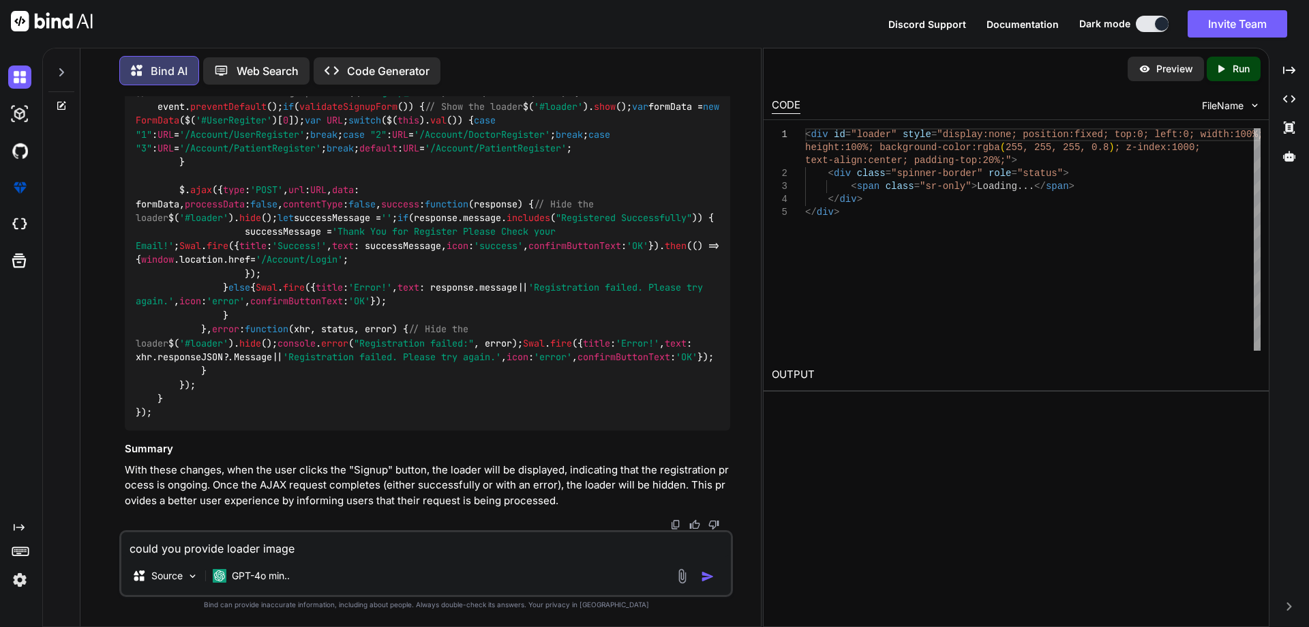
type textarea "x"
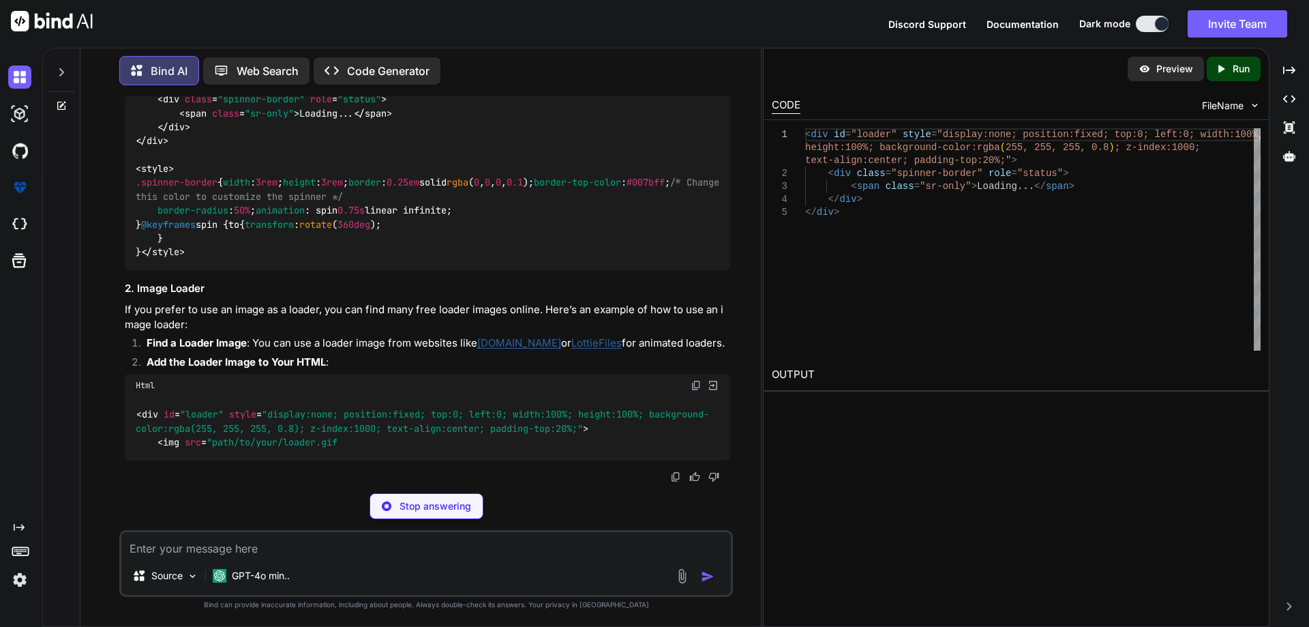
scroll to position [3731, 0]
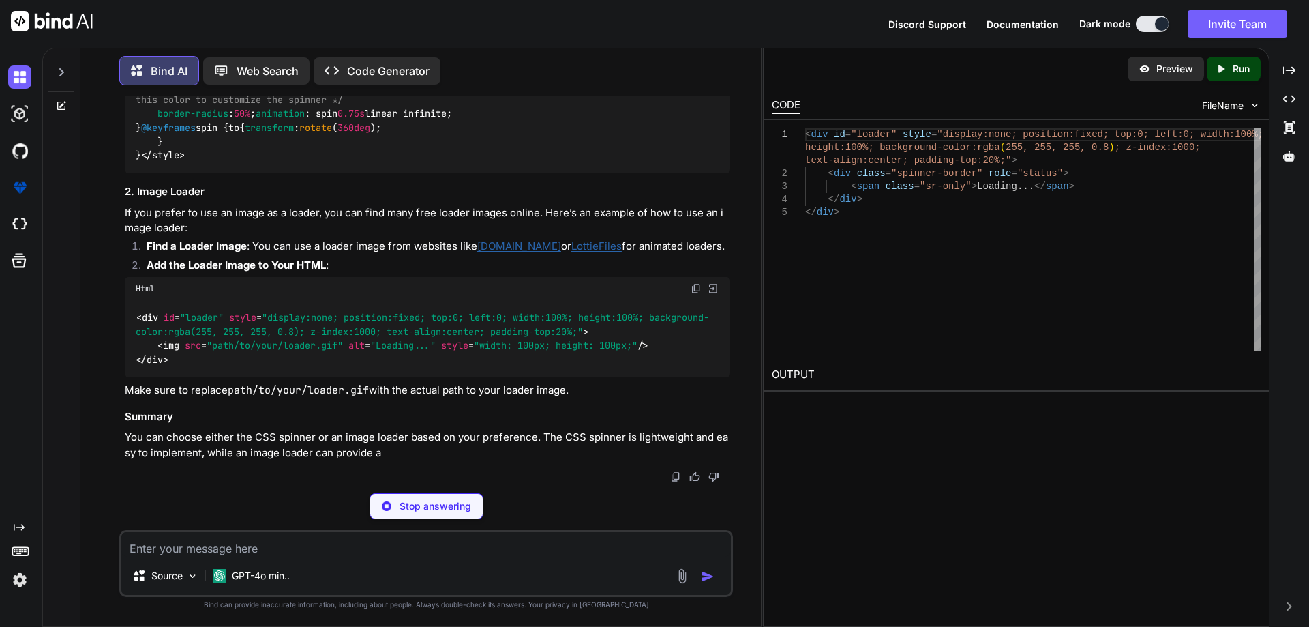
type textarea "x"
type textarea "transform: rotate(360deg); } } </style>"
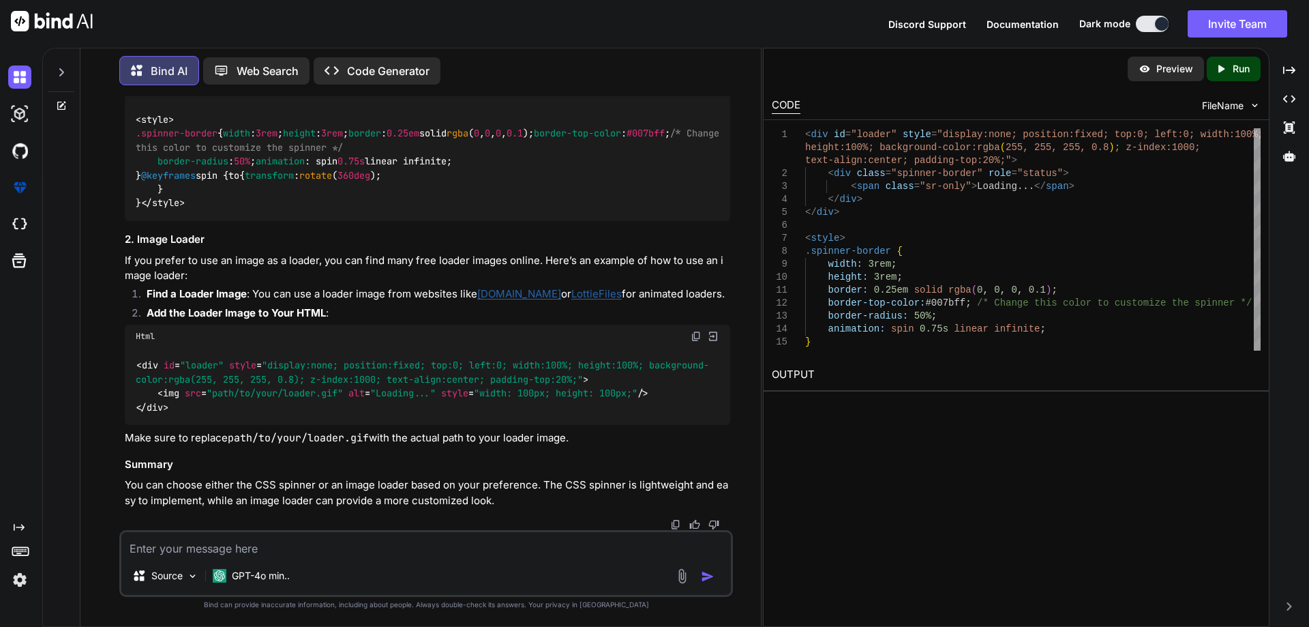
scroll to position [3923, 0]
drag, startPoint x: 304, startPoint y: 436, endPoint x: 562, endPoint y: 434, distance: 258.4
click at [562, 434] on p "Make sure to replace path/to/your/loader.gif with the actual path to your loade…" at bounding box center [427, 438] width 605 height 16
click at [156, 394] on code "< div id = "loader" style = "display:none; position:fixed; top:0; left:0; width…" at bounding box center [422, 386] width 573 height 56
click at [696, 335] on img at bounding box center [696, 336] width 11 height 11
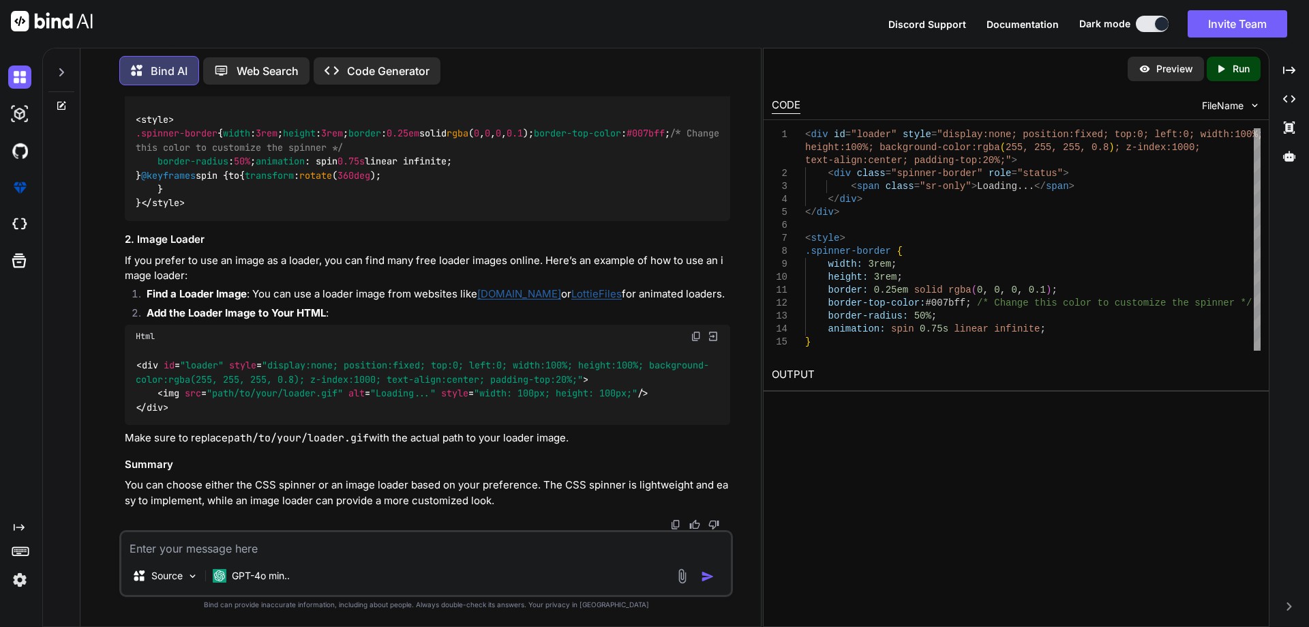
type textarea "x"
